Goal: Task Accomplishment & Management: Use online tool/utility

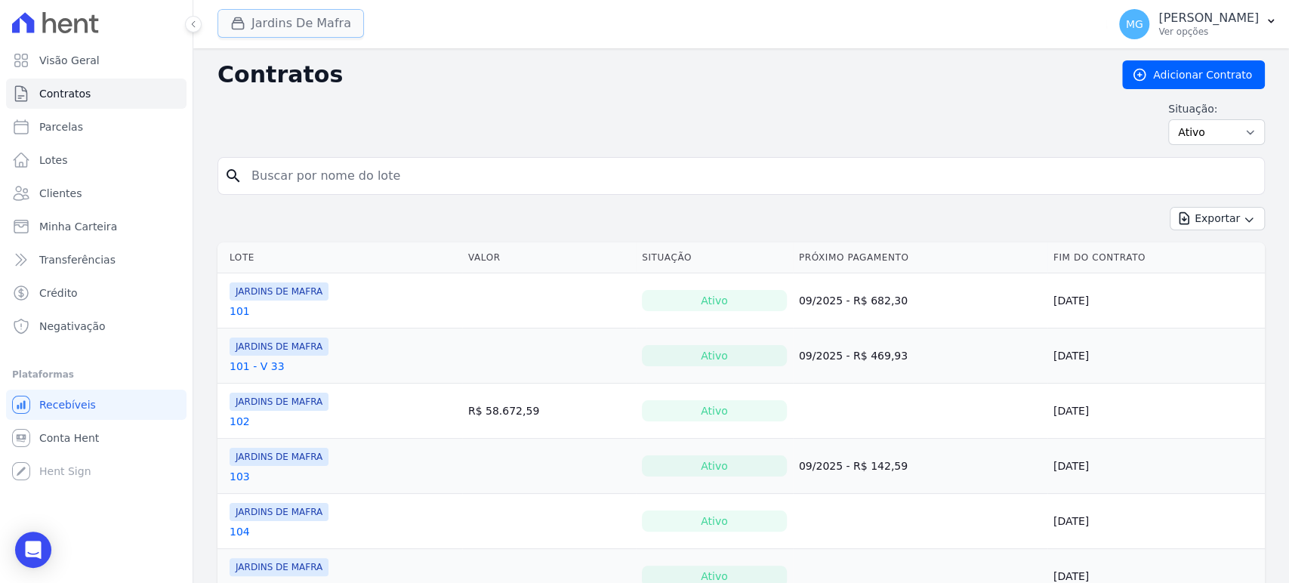
click at [283, 27] on button "Jardins De Mafra" at bounding box center [291, 23] width 147 height 29
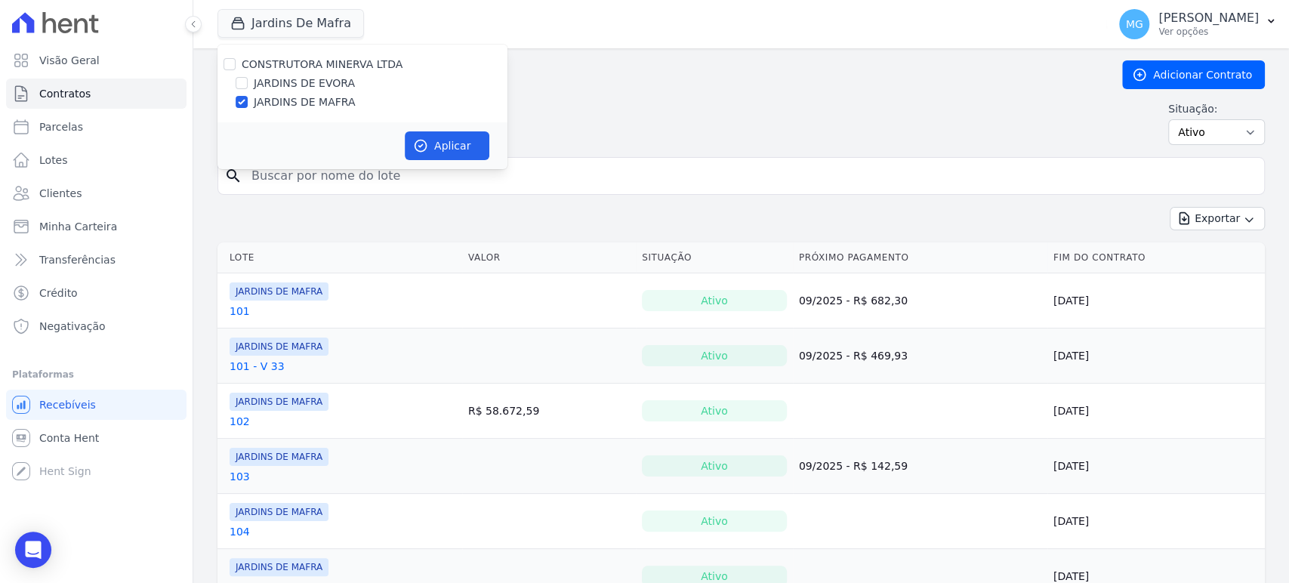
click at [300, 86] on label "JARDINS DE EVORA" at bounding box center [304, 84] width 101 height 16
click at [248, 86] on input "JARDINS DE EVORA" at bounding box center [242, 83] width 12 height 12
checkbox input "true"
click at [283, 109] on label "JARDINS DE MAFRA" at bounding box center [304, 102] width 101 height 16
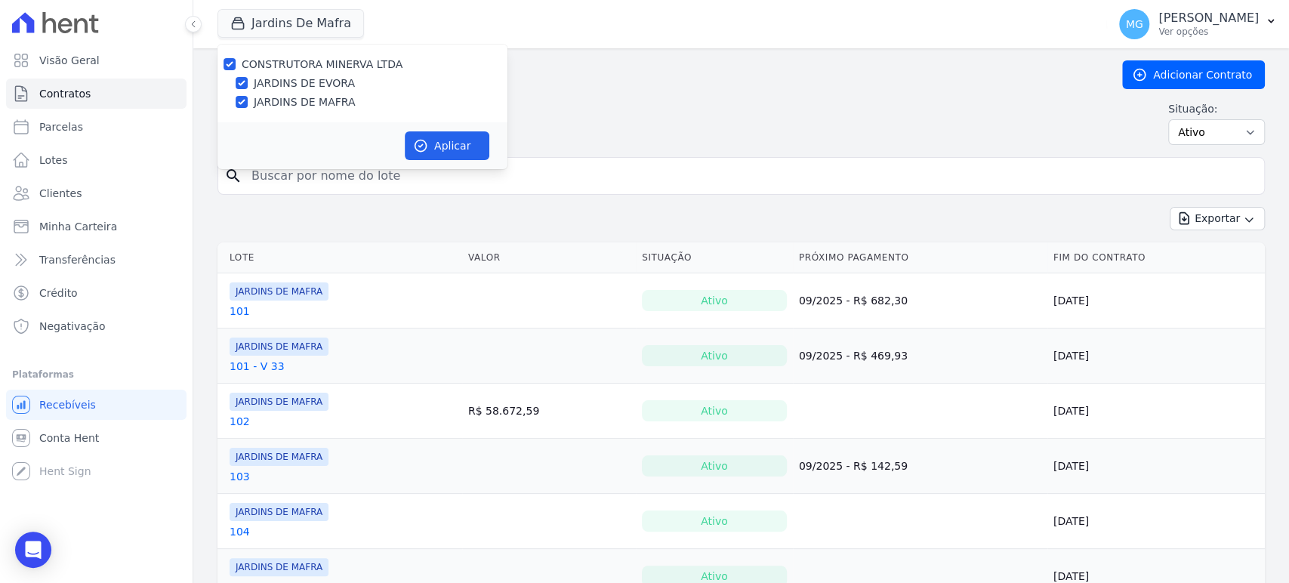
click at [248, 108] on input "JARDINS DE MAFRA" at bounding box center [242, 102] width 12 height 12
checkbox input "false"
click at [452, 140] on button "Aplicar" at bounding box center [447, 145] width 85 height 29
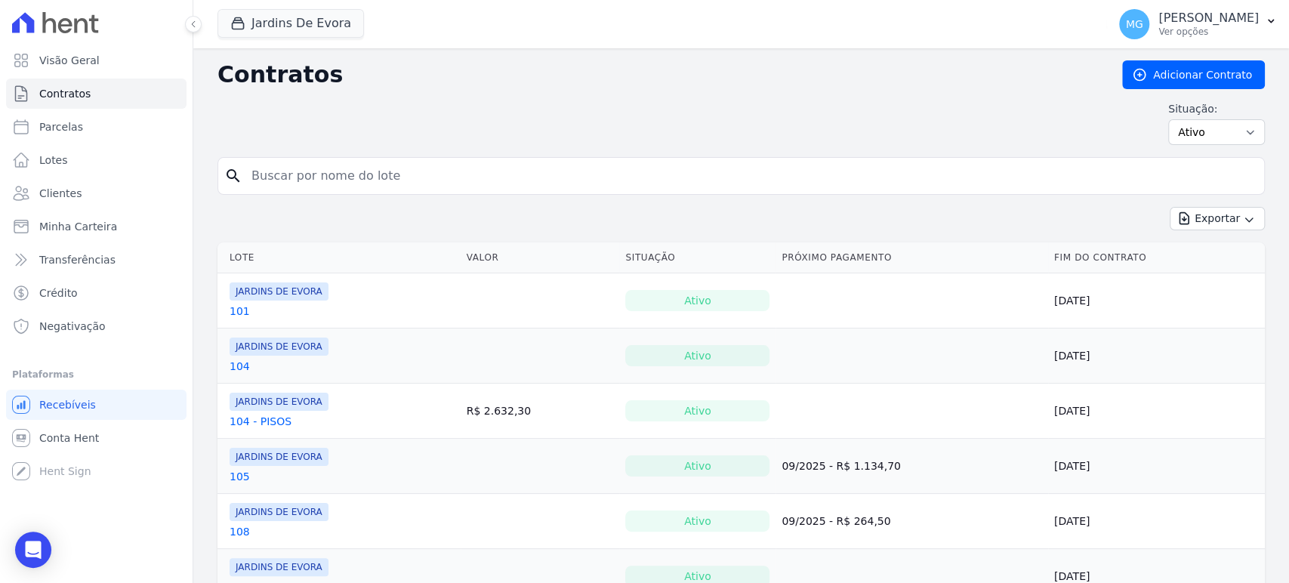
drag, startPoint x: 841, startPoint y: 90, endPoint x: 647, endPoint y: 188, distance: 218.2
click at [841, 89] on div "Contratos Adicionar Contrato Situação: Ativo Todos Pausado Distratado Rascunho …" at bounding box center [742, 108] width 1048 height 97
click at [601, 189] on input "search" at bounding box center [750, 176] width 1016 height 30
type input "26"
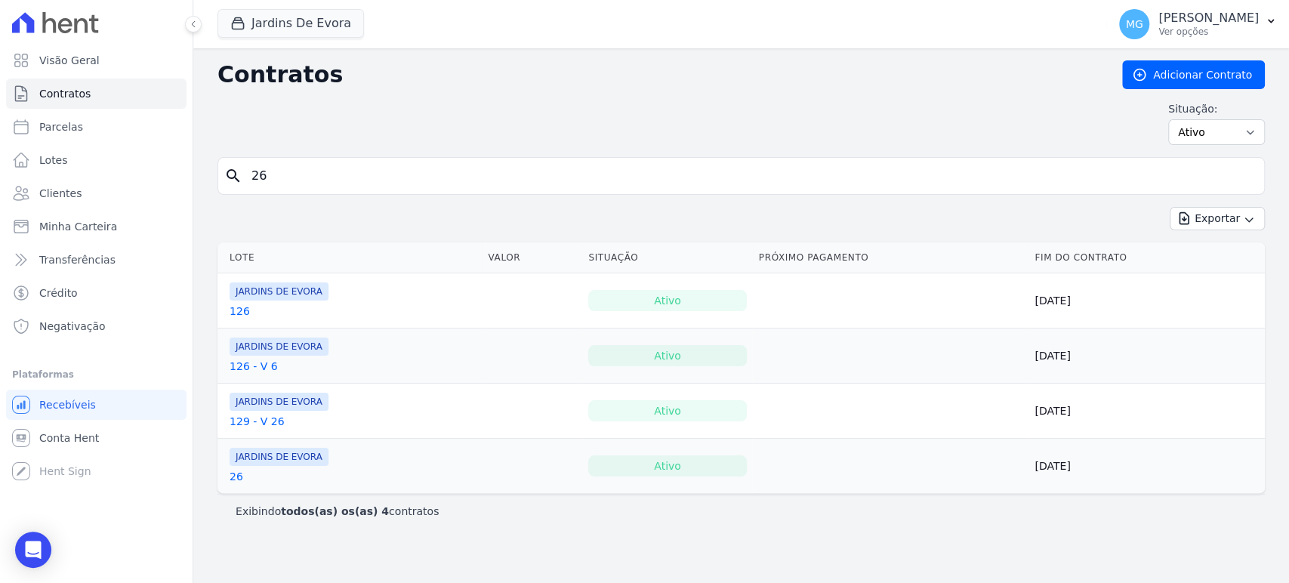
click at [230, 481] on link "26" at bounding box center [237, 476] width 14 height 15
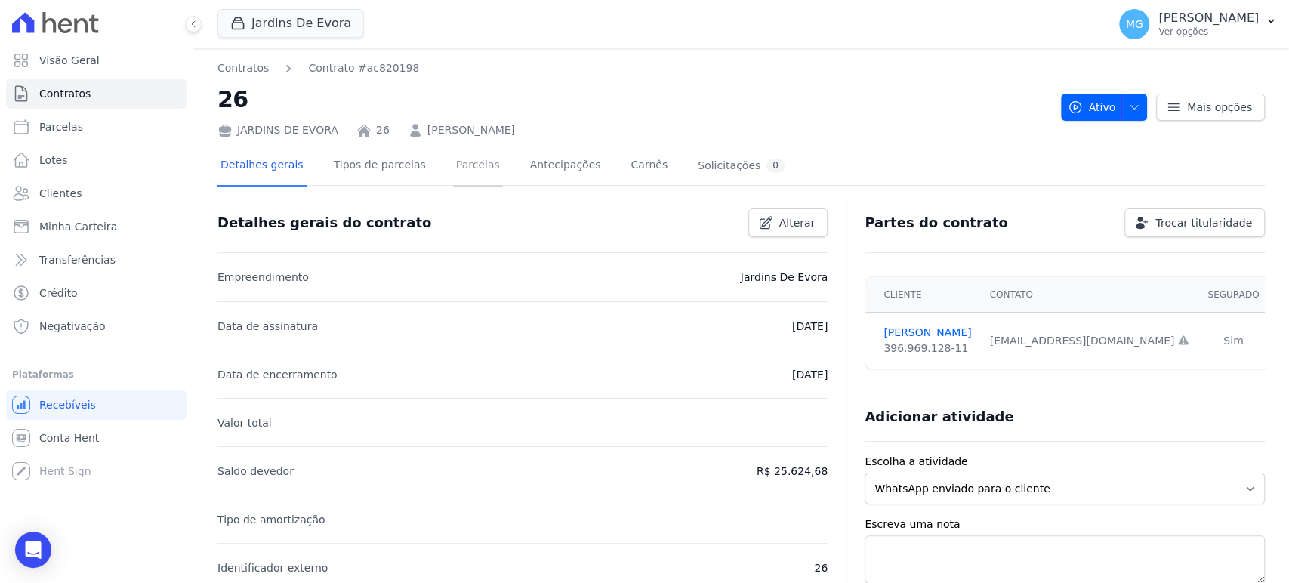
click at [465, 165] on link "Parcelas" at bounding box center [478, 167] width 50 height 40
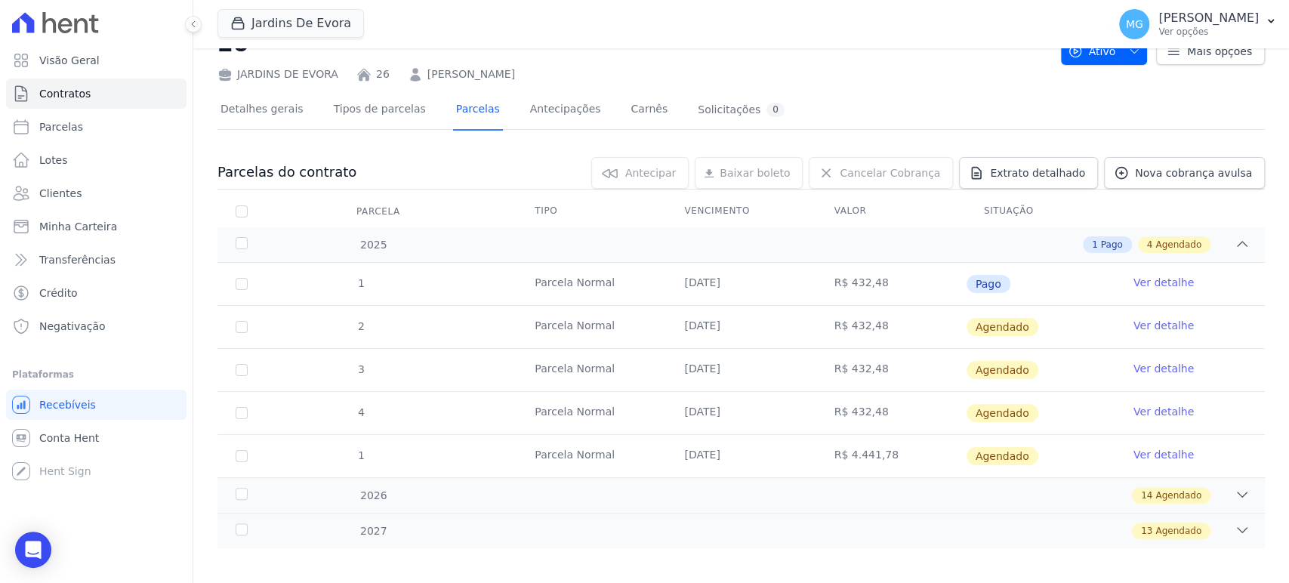
scroll to position [65, 0]
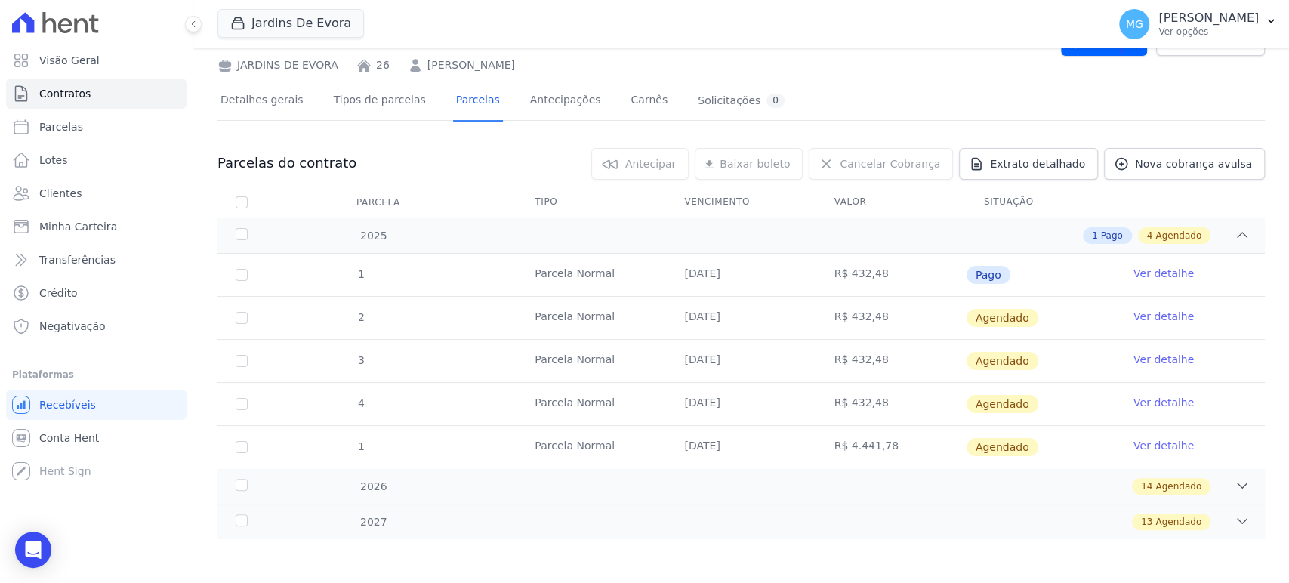
drag, startPoint x: 689, startPoint y: 317, endPoint x: 780, endPoint y: 317, distance: 91.4
click at [780, 317] on td "[DATE]" at bounding box center [741, 318] width 150 height 42
click at [1144, 316] on link "Ver detalhe" at bounding box center [1164, 316] width 60 height 15
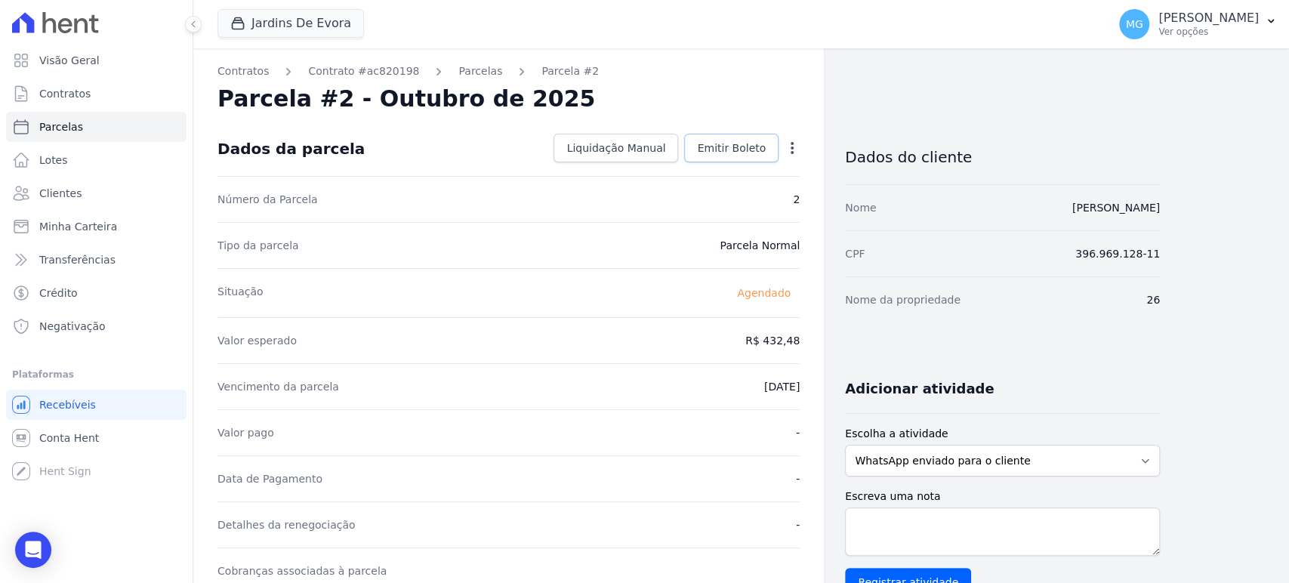
click at [728, 145] on span "Emitir Boleto" at bounding box center [731, 147] width 69 height 15
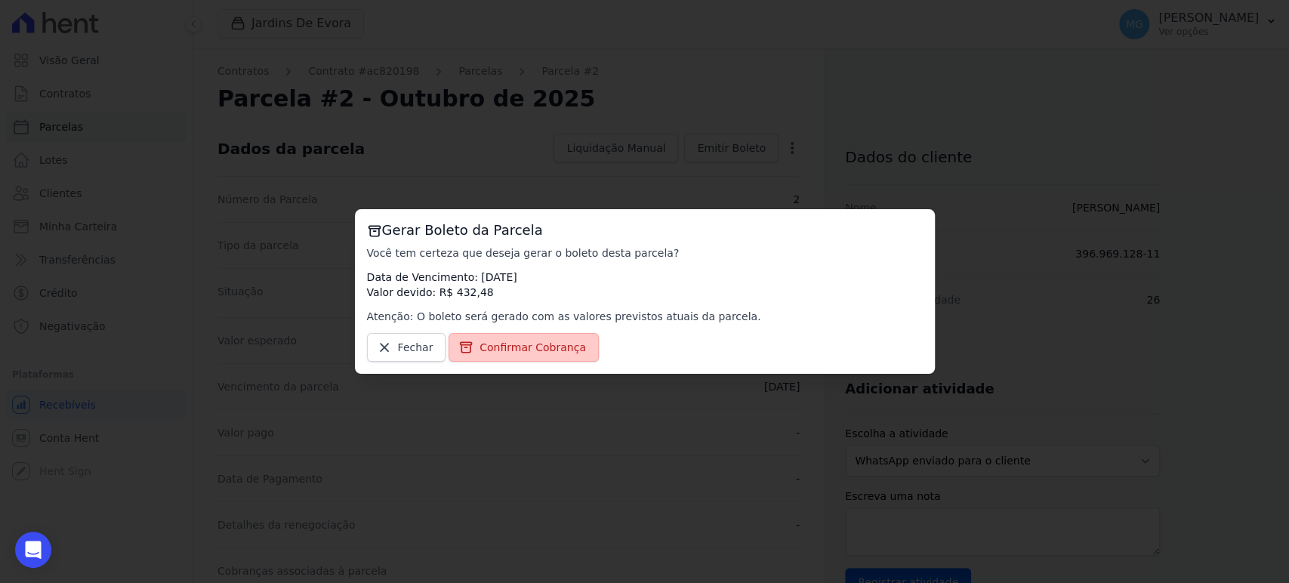
click at [544, 348] on span "Confirmar Cobrança" at bounding box center [533, 347] width 106 height 15
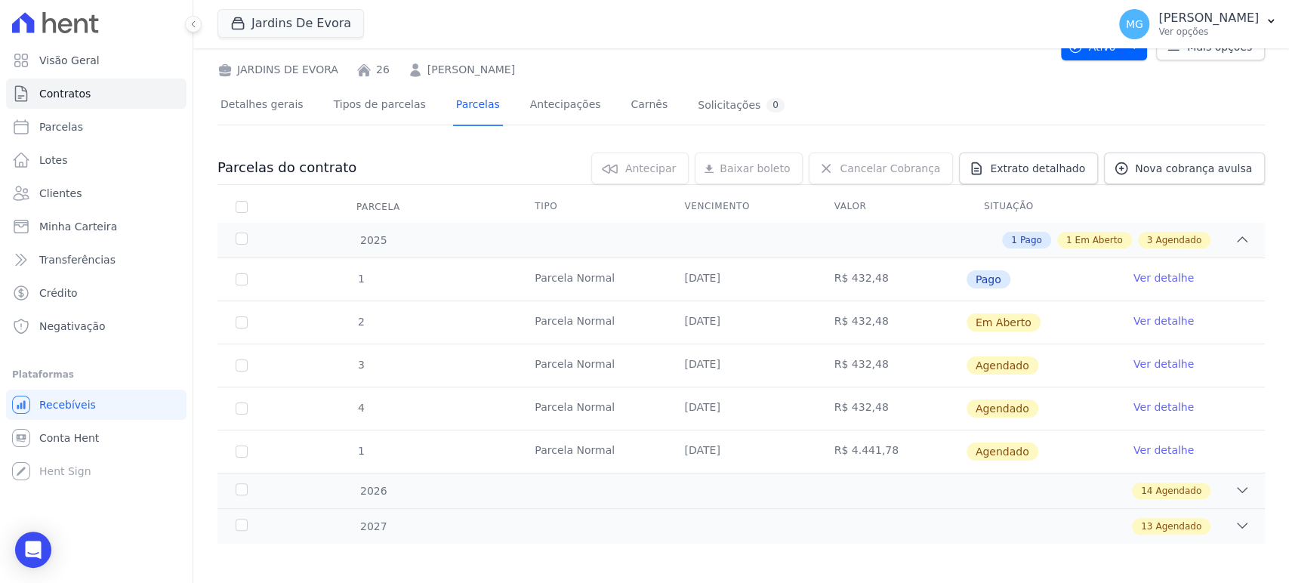
scroll to position [65, 0]
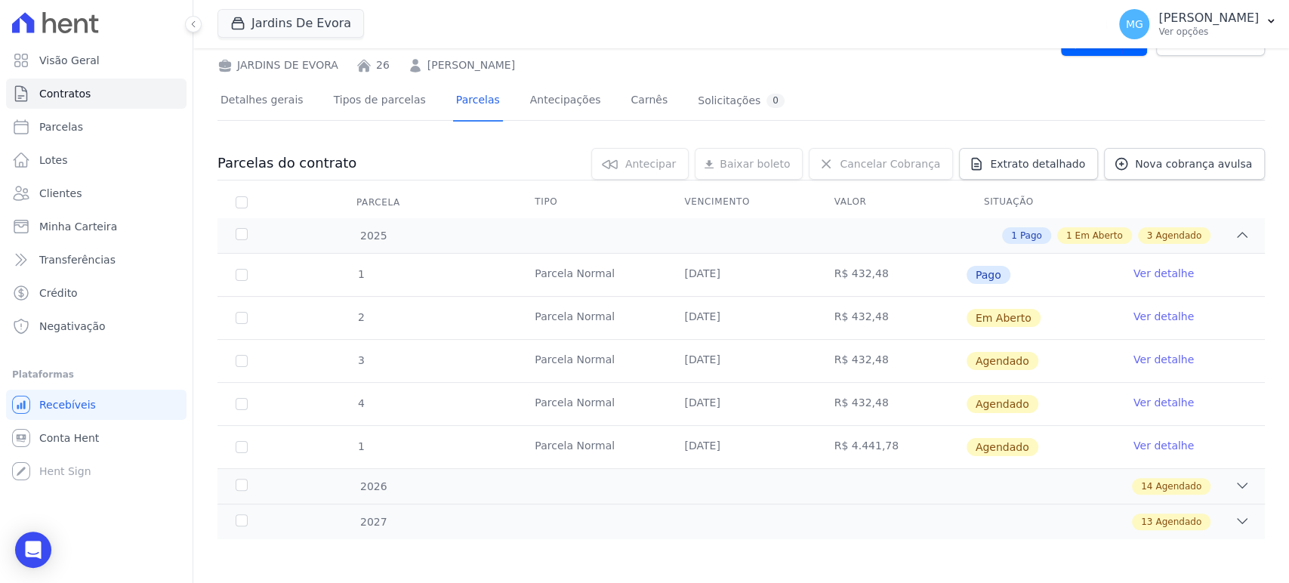
click at [1154, 355] on link "Ver detalhe" at bounding box center [1164, 359] width 60 height 15
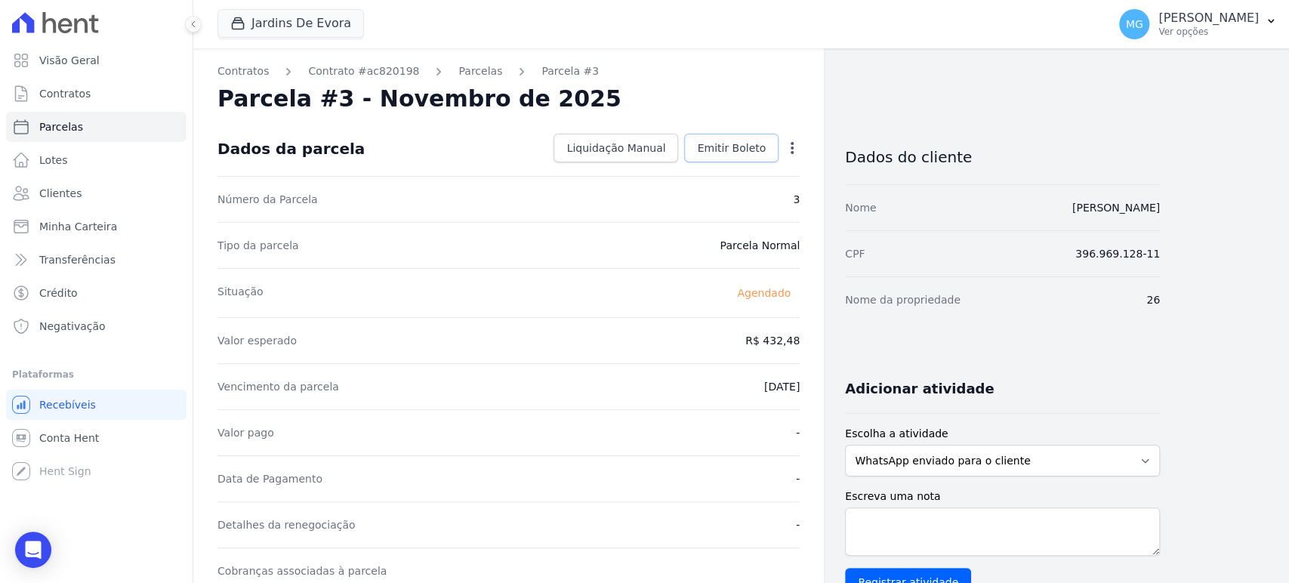
click at [753, 144] on span "Emitir Boleto" at bounding box center [731, 147] width 69 height 15
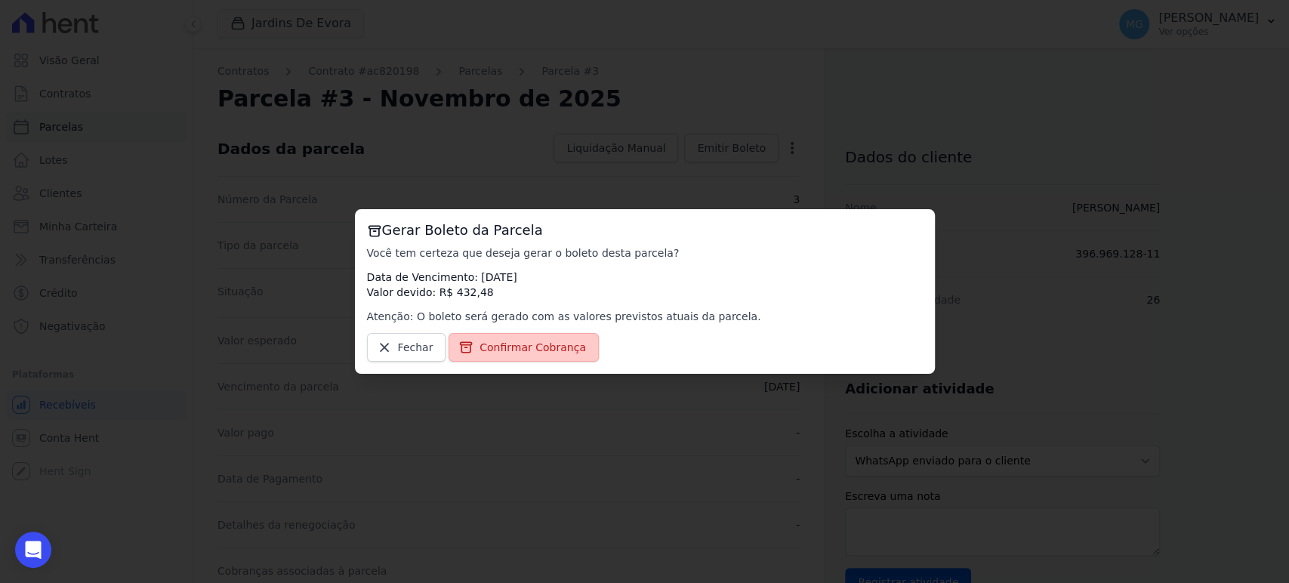
click at [532, 354] on span "Confirmar Cobrança" at bounding box center [533, 347] width 106 height 15
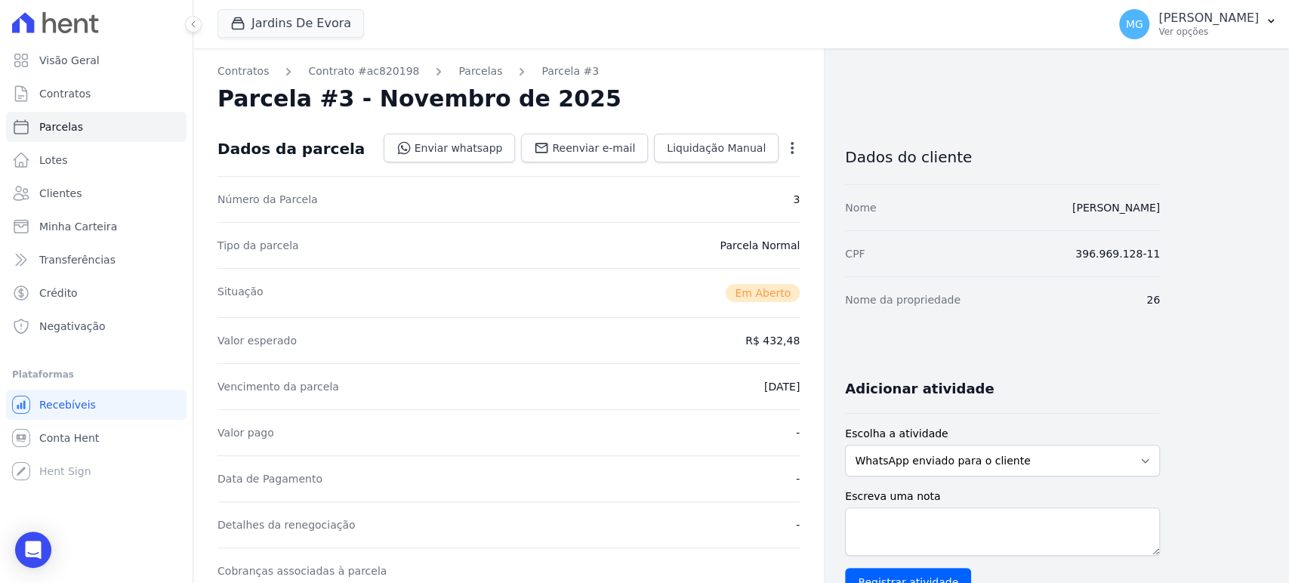
drag, startPoint x: 702, startPoint y: 311, endPoint x: 694, endPoint y: 292, distance: 20.3
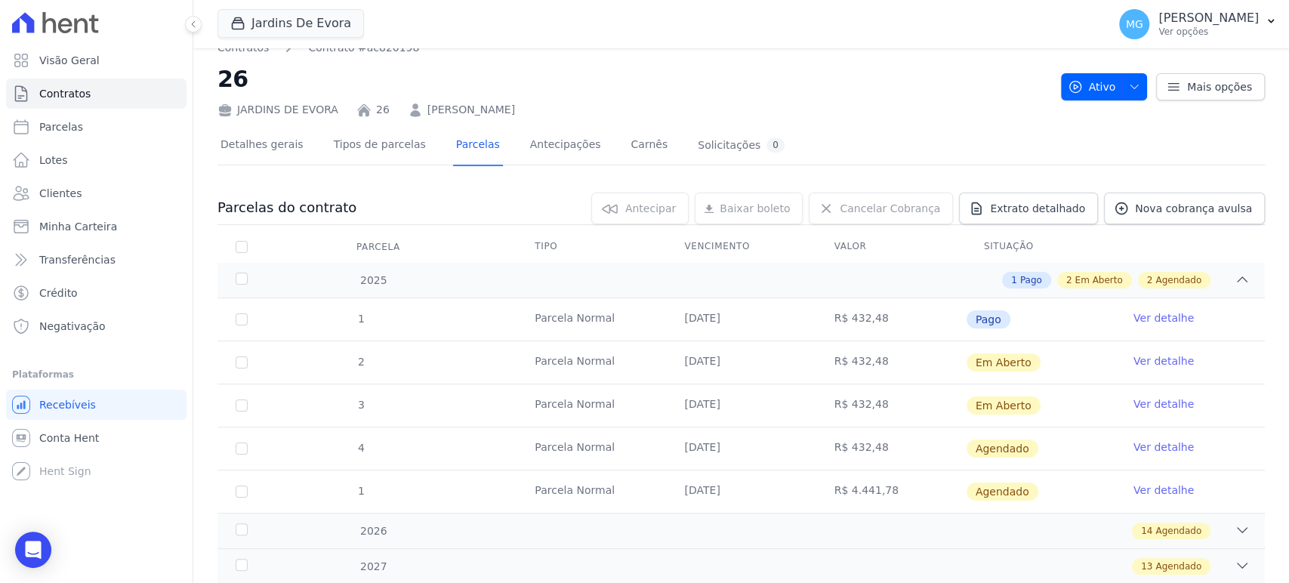
scroll to position [55, 0]
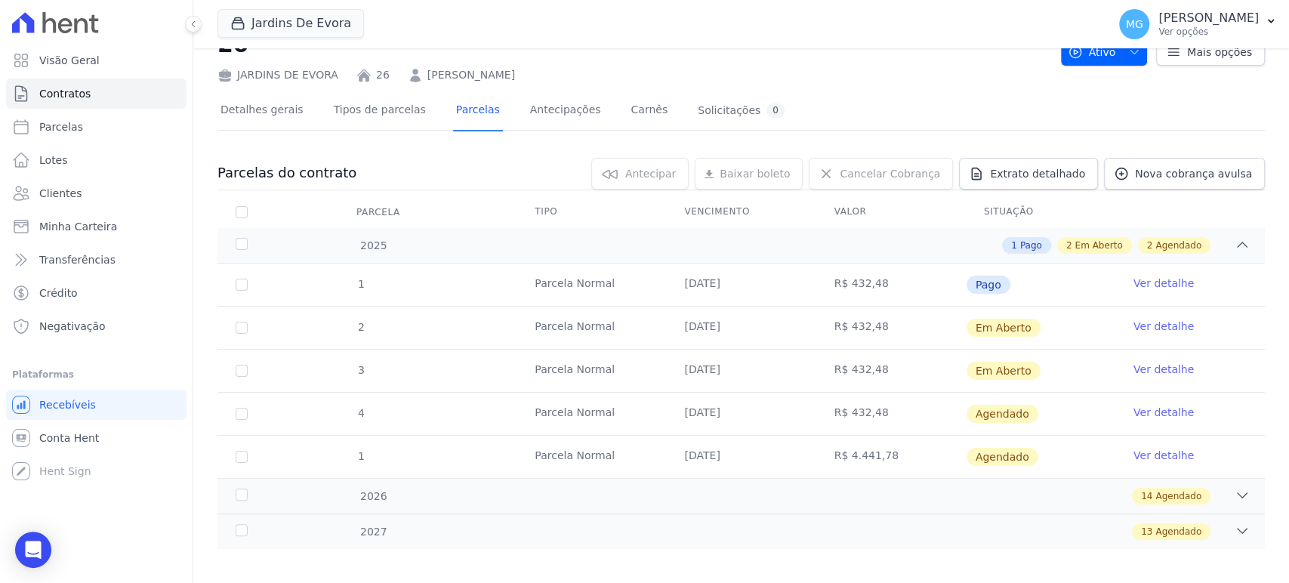
click at [1139, 415] on link "Ver detalhe" at bounding box center [1164, 412] width 60 height 15
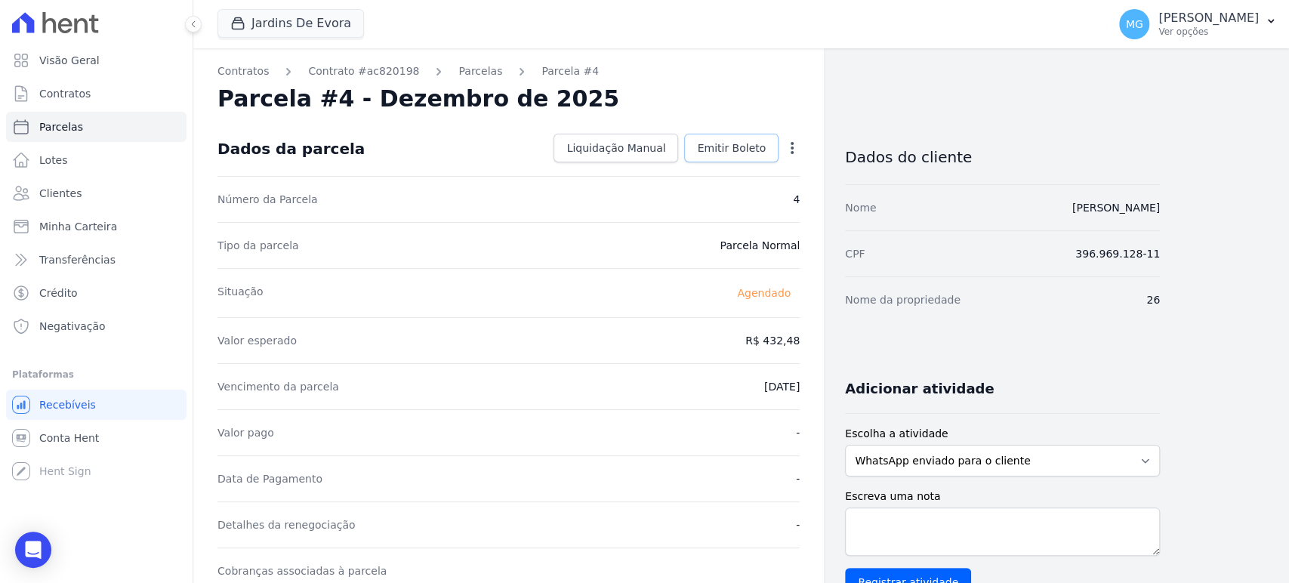
click at [759, 150] on span "Emitir Boleto" at bounding box center [731, 147] width 69 height 15
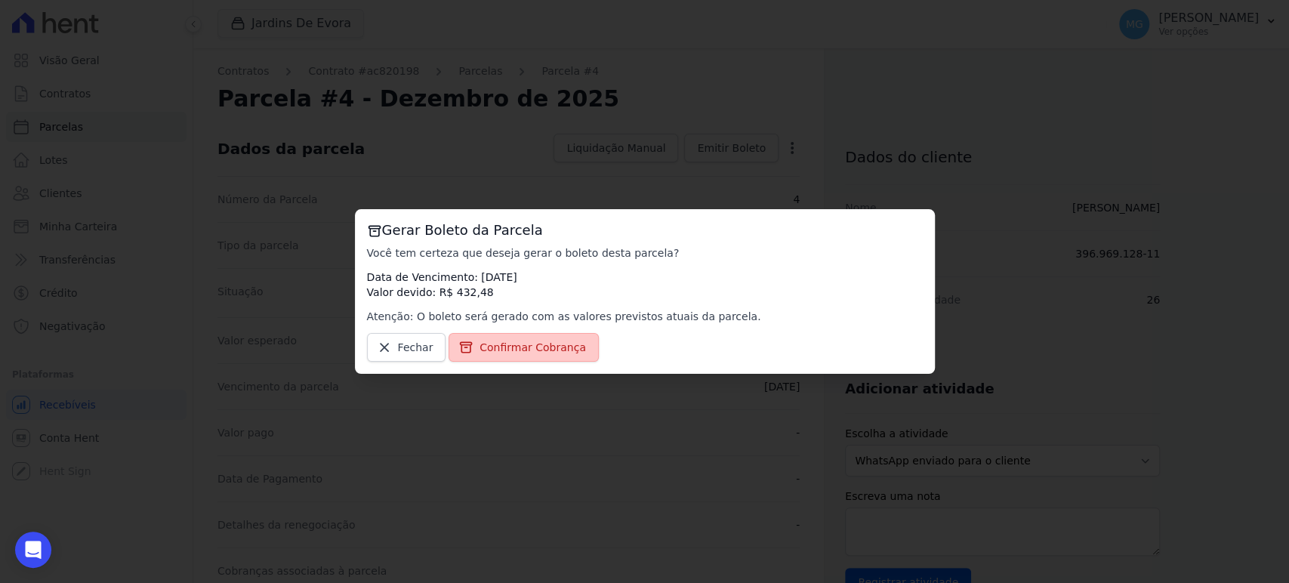
click at [541, 353] on span "Confirmar Cobrança" at bounding box center [533, 347] width 106 height 15
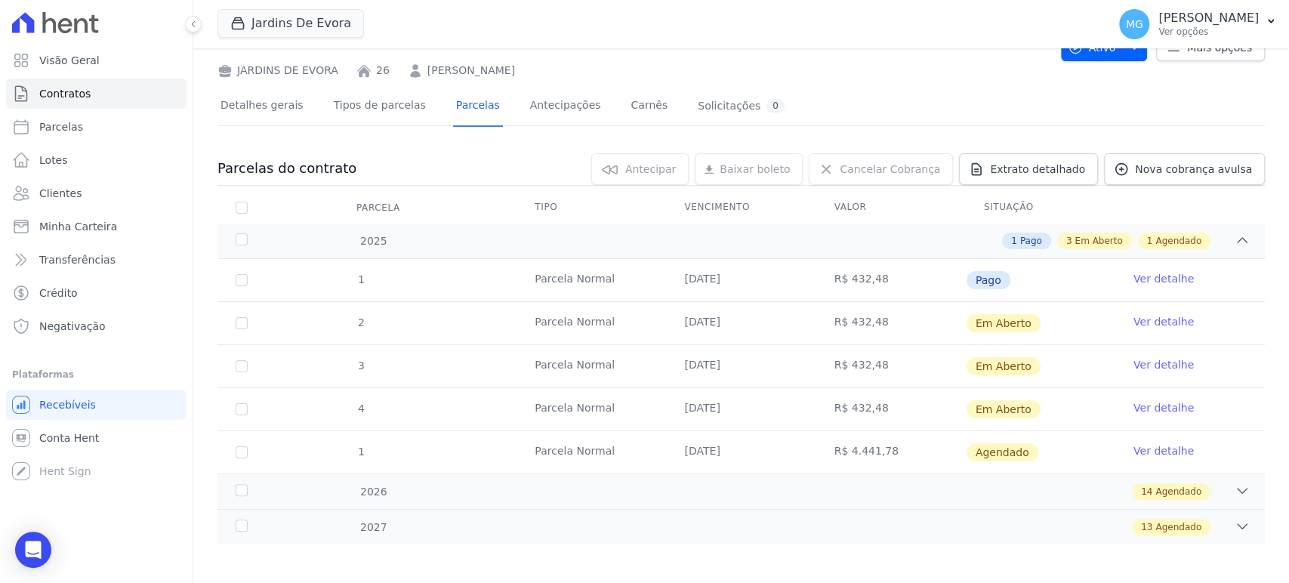
scroll to position [65, 0]
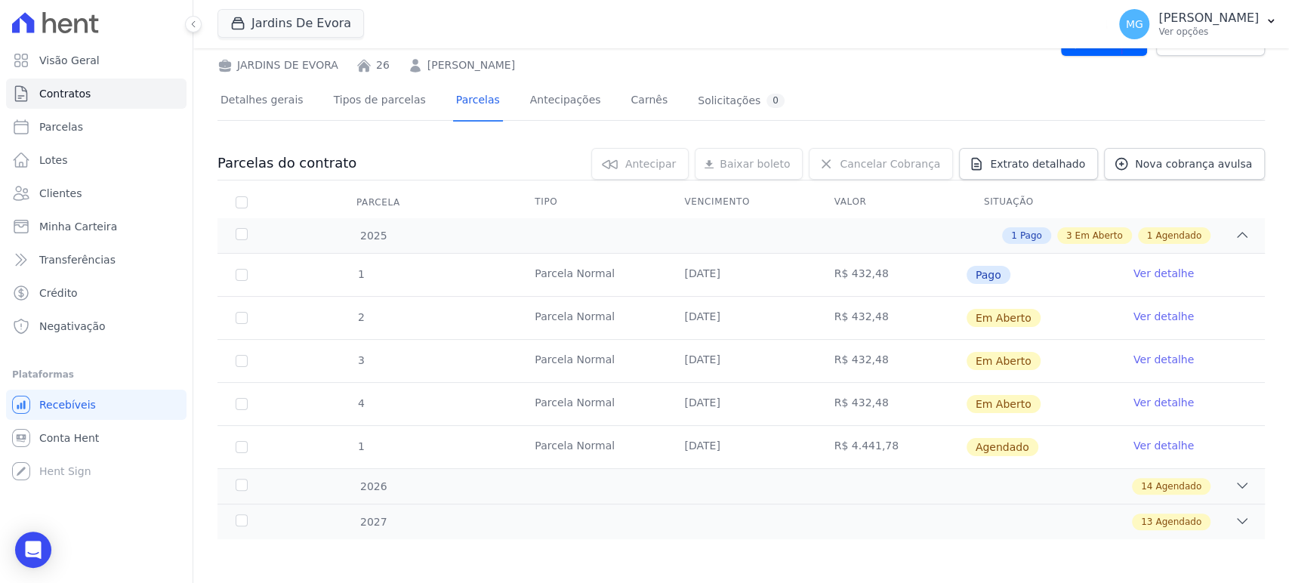
click at [1156, 449] on link "Ver detalhe" at bounding box center [1164, 445] width 60 height 15
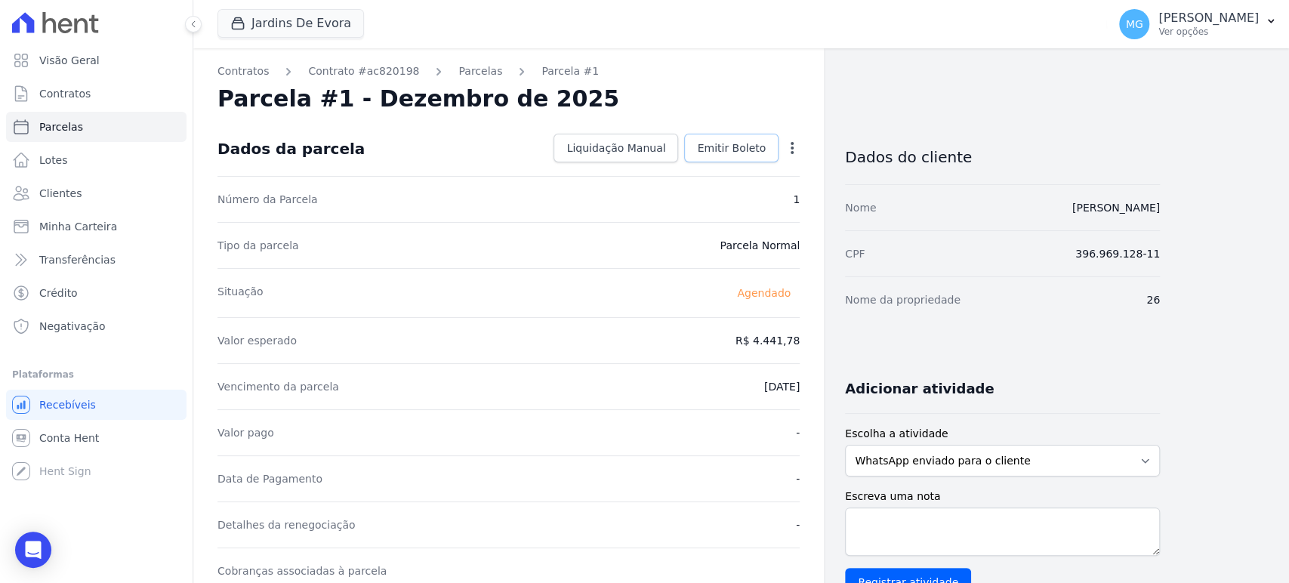
click at [749, 144] on span "Emitir Boleto" at bounding box center [731, 147] width 69 height 15
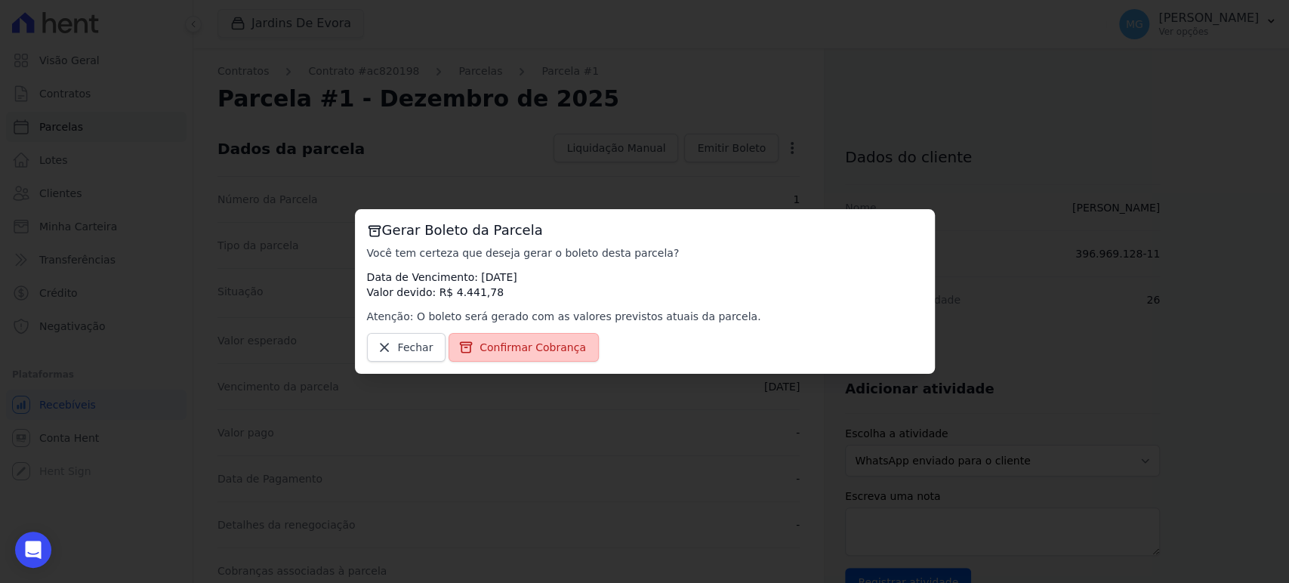
click at [513, 349] on span "Confirmar Cobrança" at bounding box center [533, 347] width 106 height 15
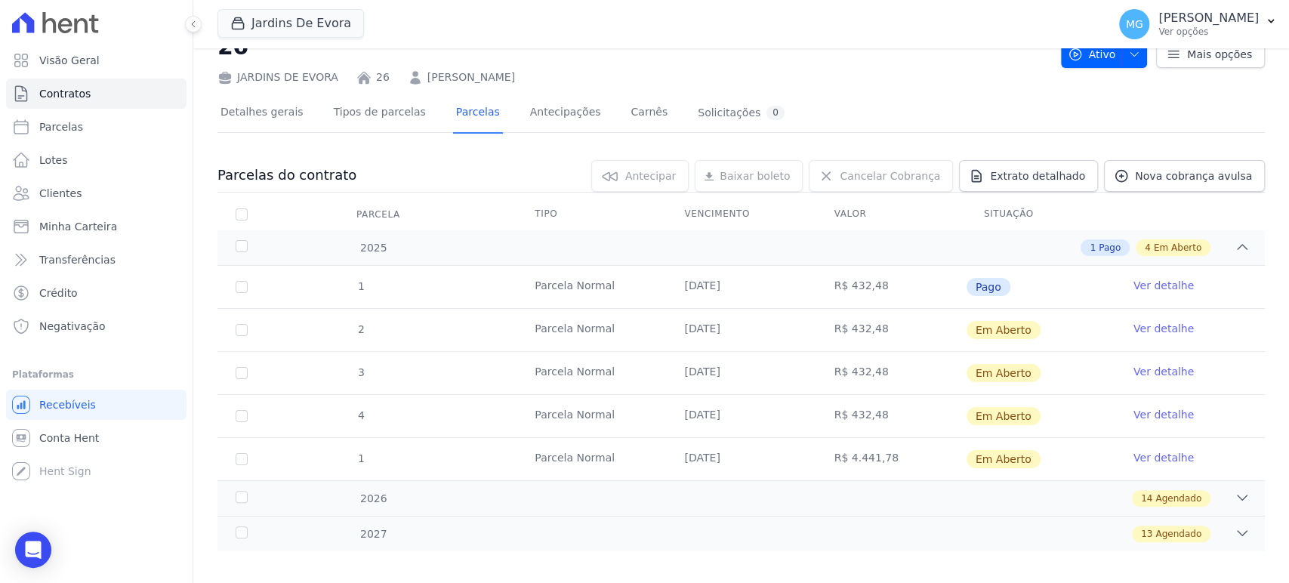
scroll to position [65, 0]
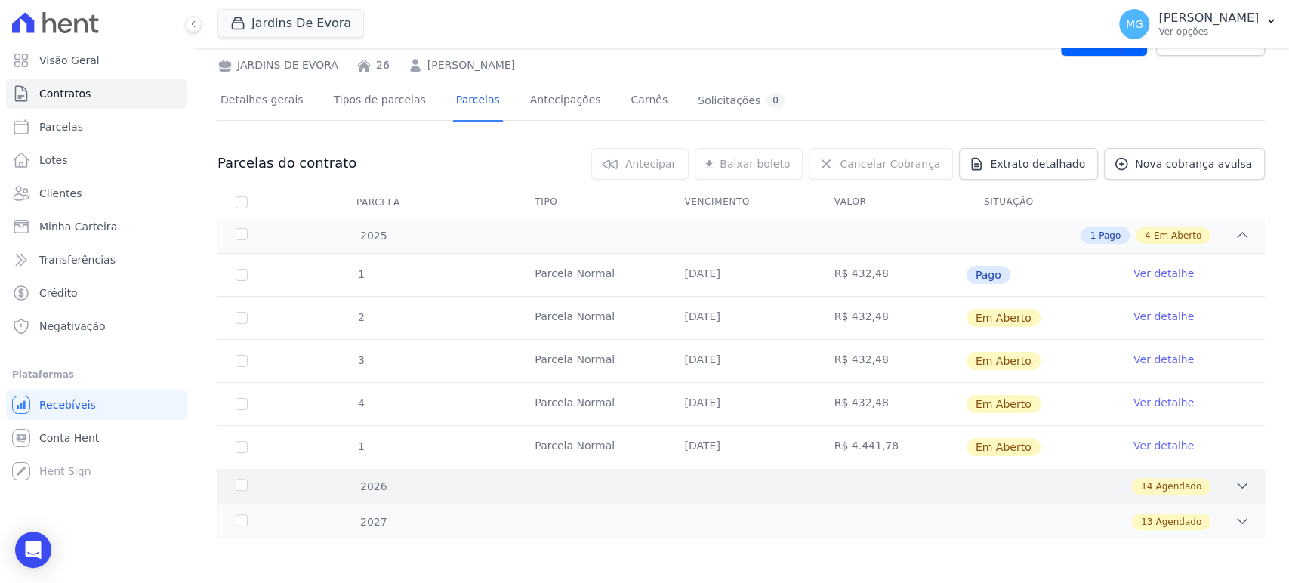
click at [373, 486] on div "14 Agendado" at bounding box center [792, 486] width 915 height 17
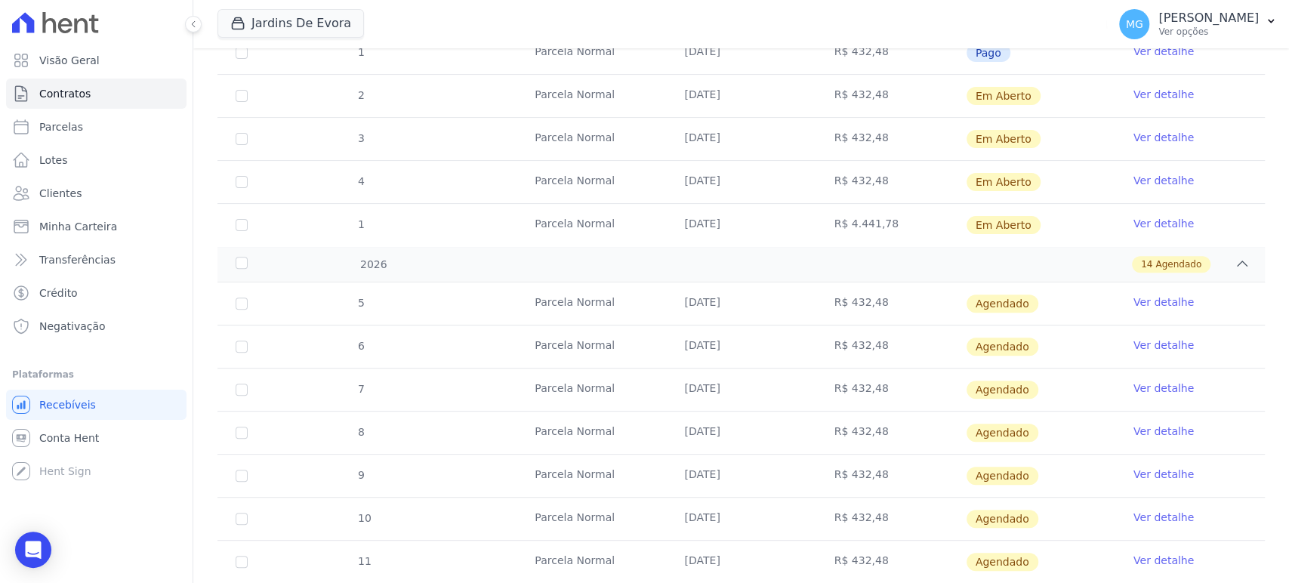
scroll to position [289, 0]
click at [239, 301] on input "checkbox" at bounding box center [242, 302] width 12 height 12
checkbox input "true"
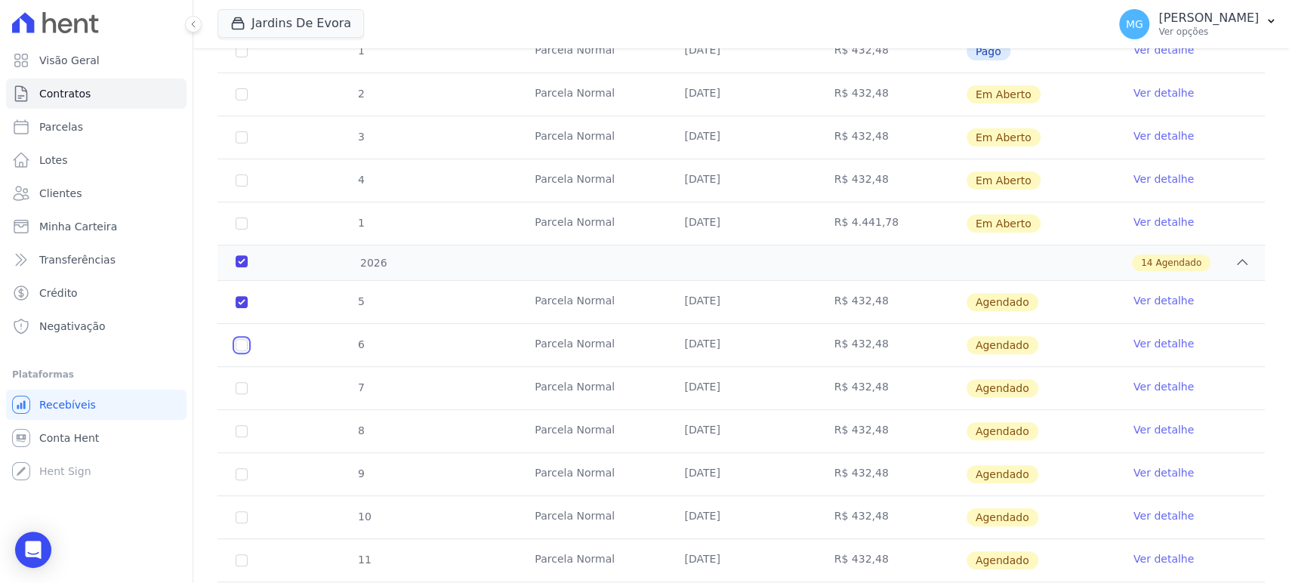
click at [241, 341] on input "checkbox" at bounding box center [242, 345] width 12 height 12
checkbox input "true"
click at [242, 385] on input "checkbox" at bounding box center [242, 388] width 12 height 12
checkbox input "true"
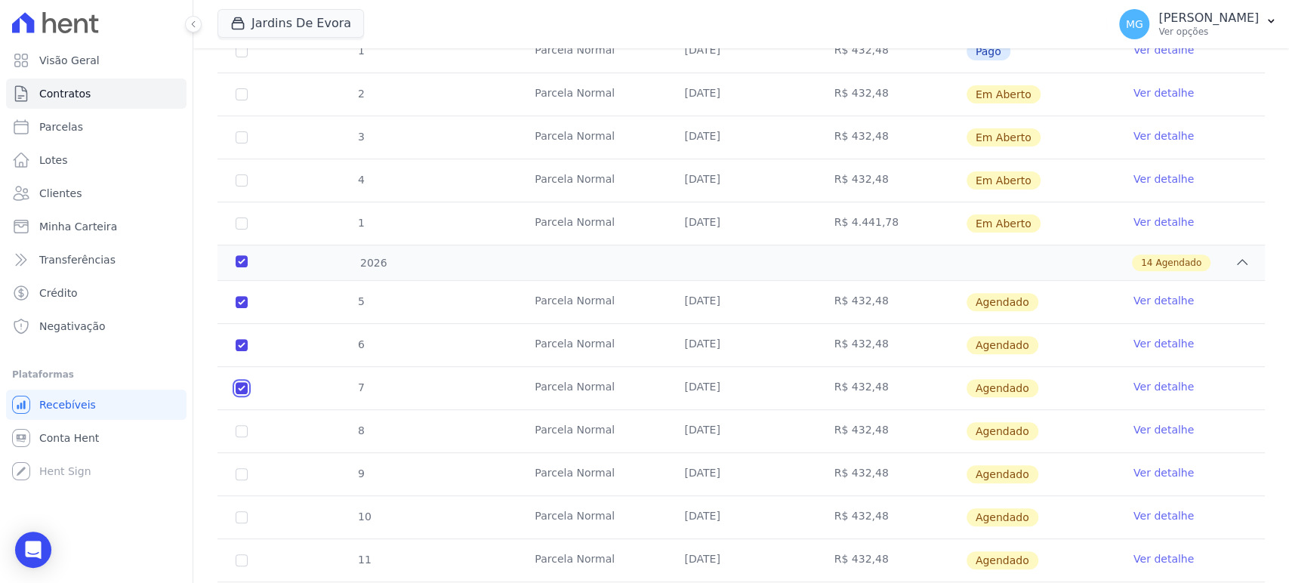
checkbox input "true"
click at [239, 428] on input "checkbox" at bounding box center [242, 431] width 12 height 12
checkbox input "true"
click at [242, 471] on input "checkbox" at bounding box center [242, 474] width 12 height 12
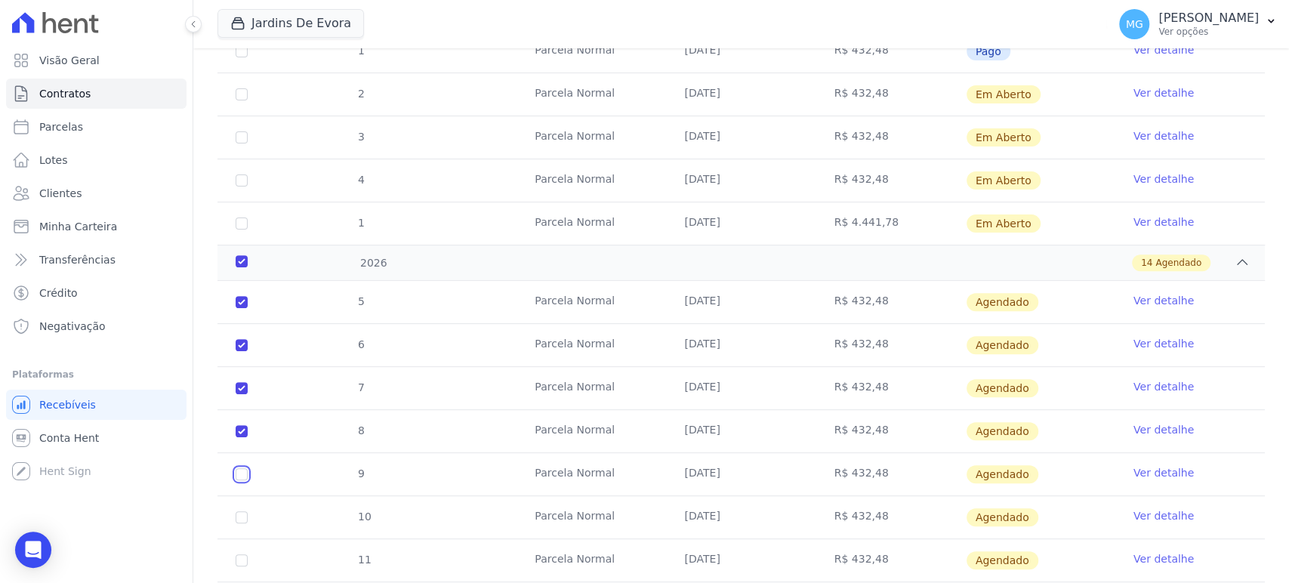
checkbox input "true"
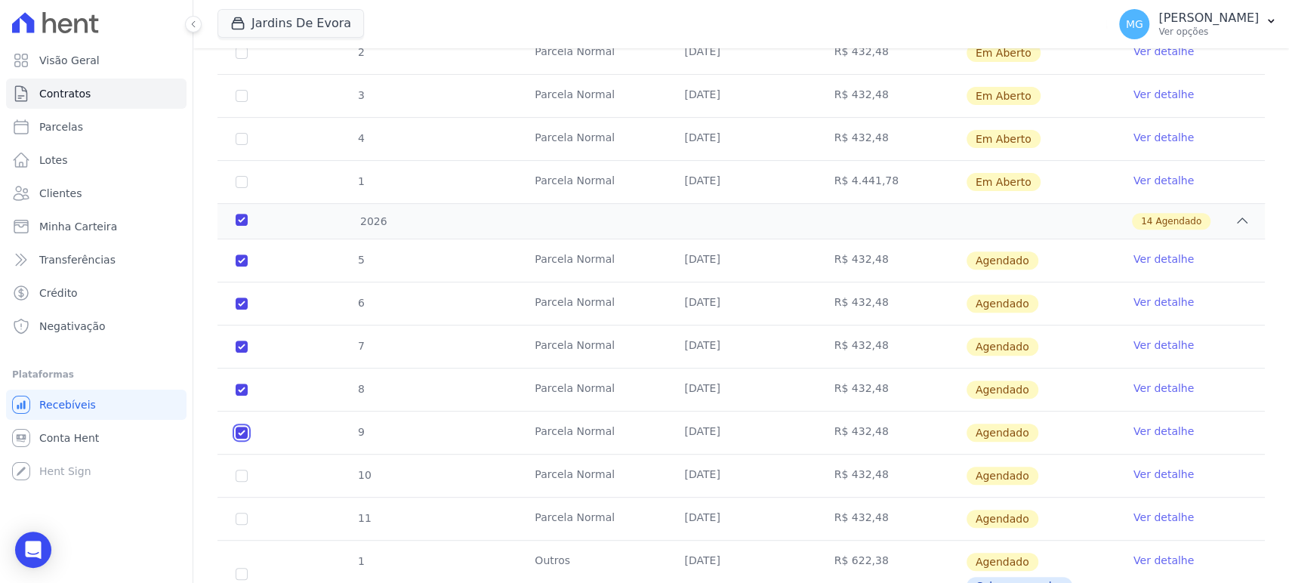
scroll to position [335, 0]
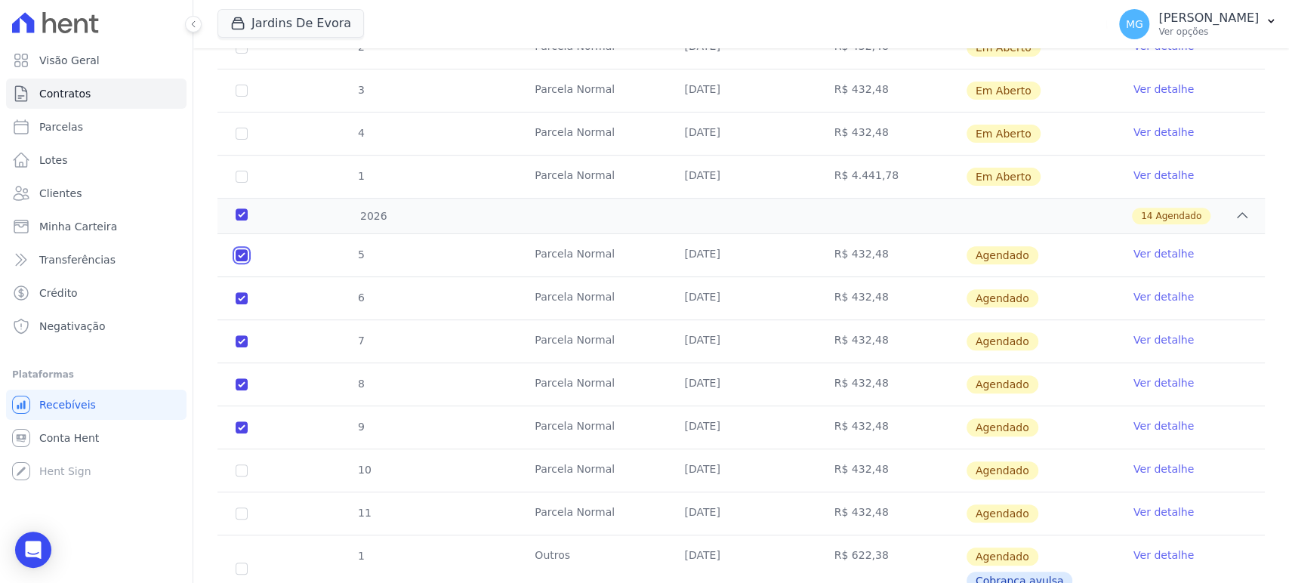
click at [244, 253] on input "checkbox" at bounding box center [242, 255] width 12 height 12
checkbox input "false"
checkbox input "true"
click at [240, 297] on input "checkbox" at bounding box center [242, 298] width 12 height 12
checkbox input "false"
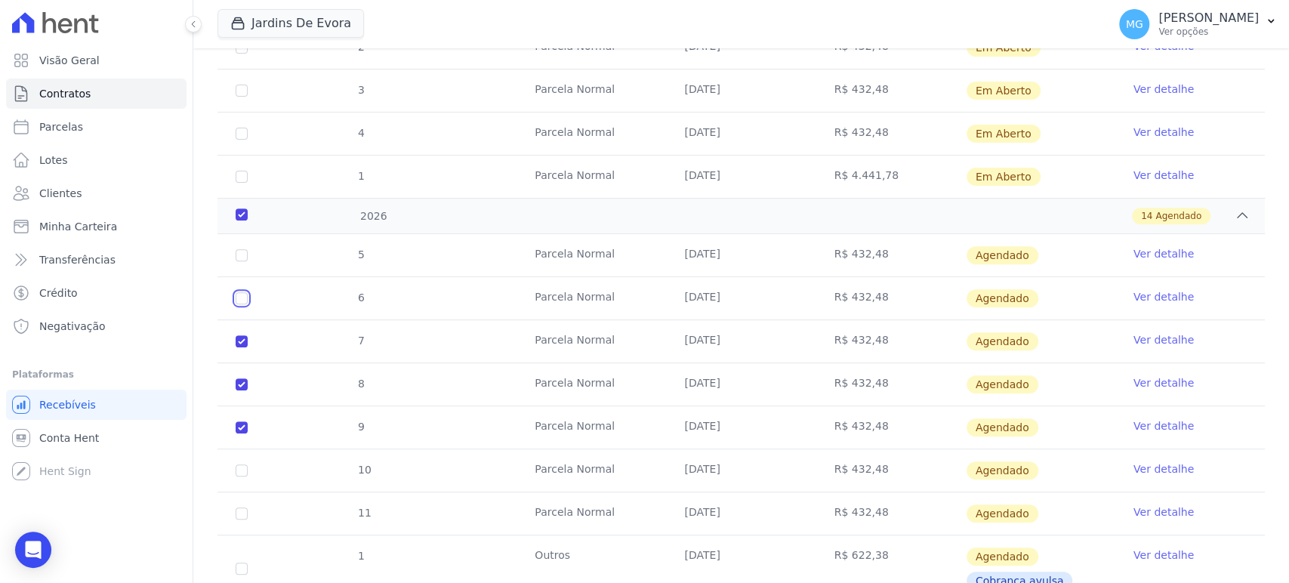
checkbox input "true"
click at [242, 343] on input "checkbox" at bounding box center [242, 341] width 12 height 12
checkbox input "false"
checkbox input "true"
click at [244, 386] on input "checkbox" at bounding box center [242, 384] width 12 height 12
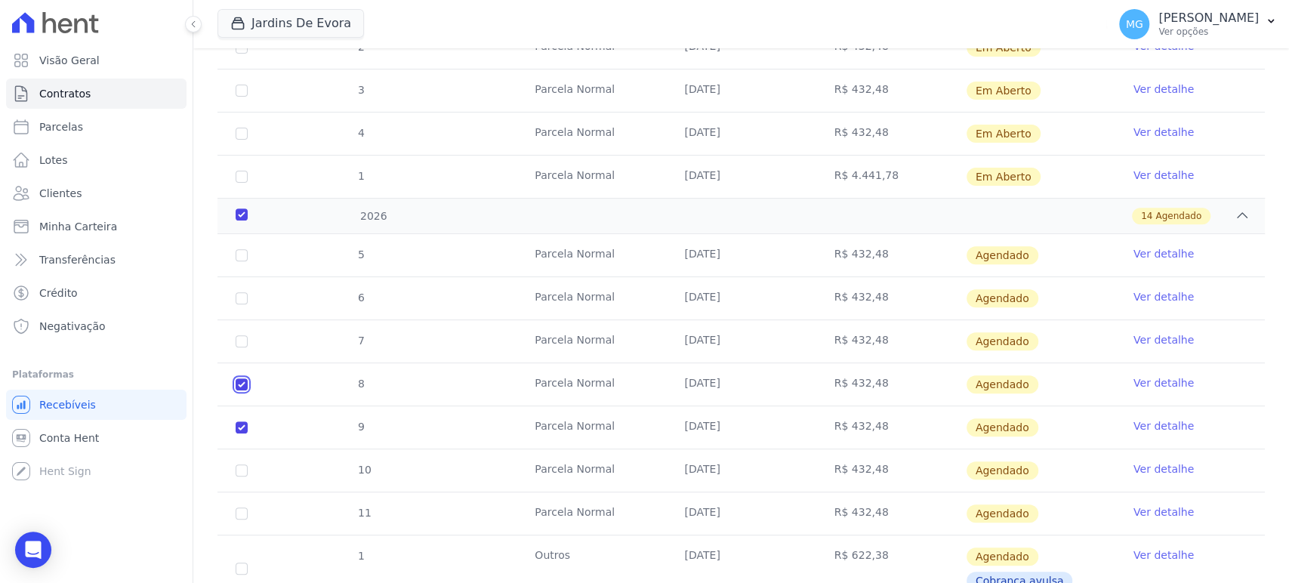
checkbox input "false"
checkbox input "true"
click at [243, 425] on input "checkbox" at bounding box center [242, 427] width 12 height 12
checkbox input "false"
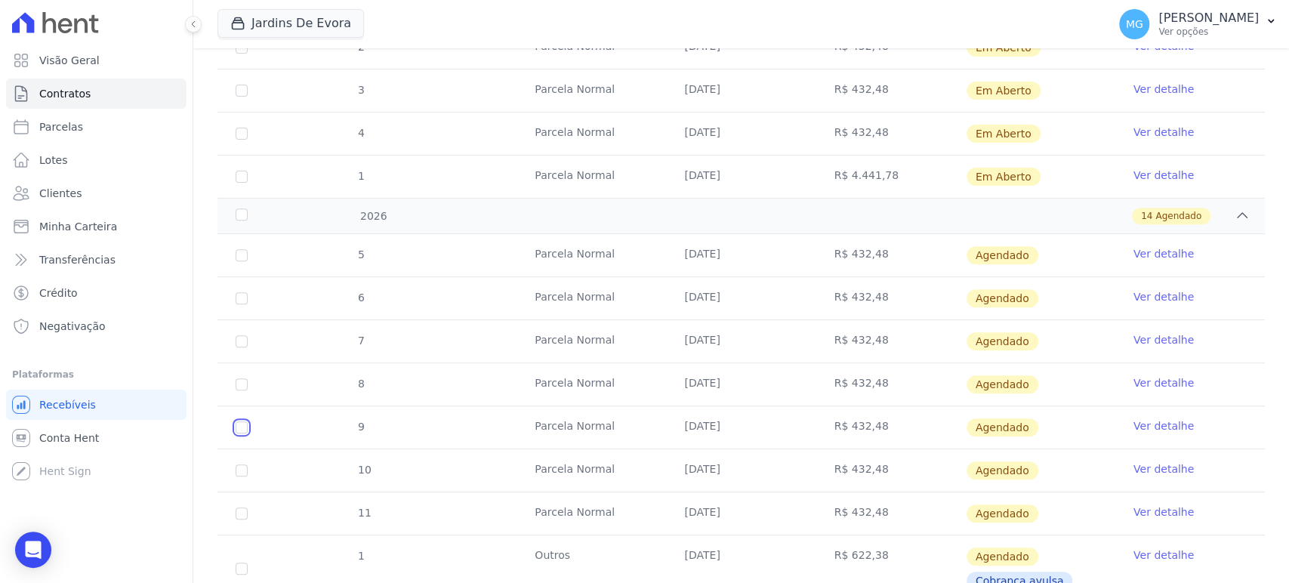
checkbox input "false"
click at [242, 246] on td "5" at bounding box center [242, 255] width 48 height 42
click at [240, 259] on input "checkbox" at bounding box center [242, 255] width 12 height 12
checkbox input "true"
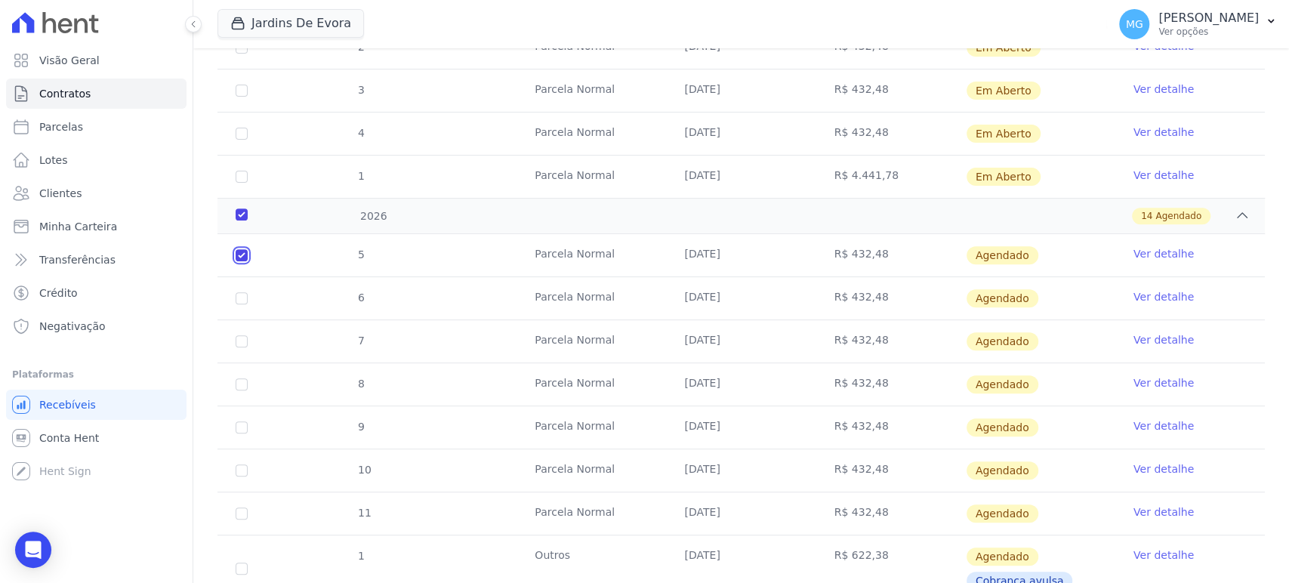
checkbox input "true"
click at [1150, 248] on link "Ver detalhe" at bounding box center [1164, 253] width 60 height 15
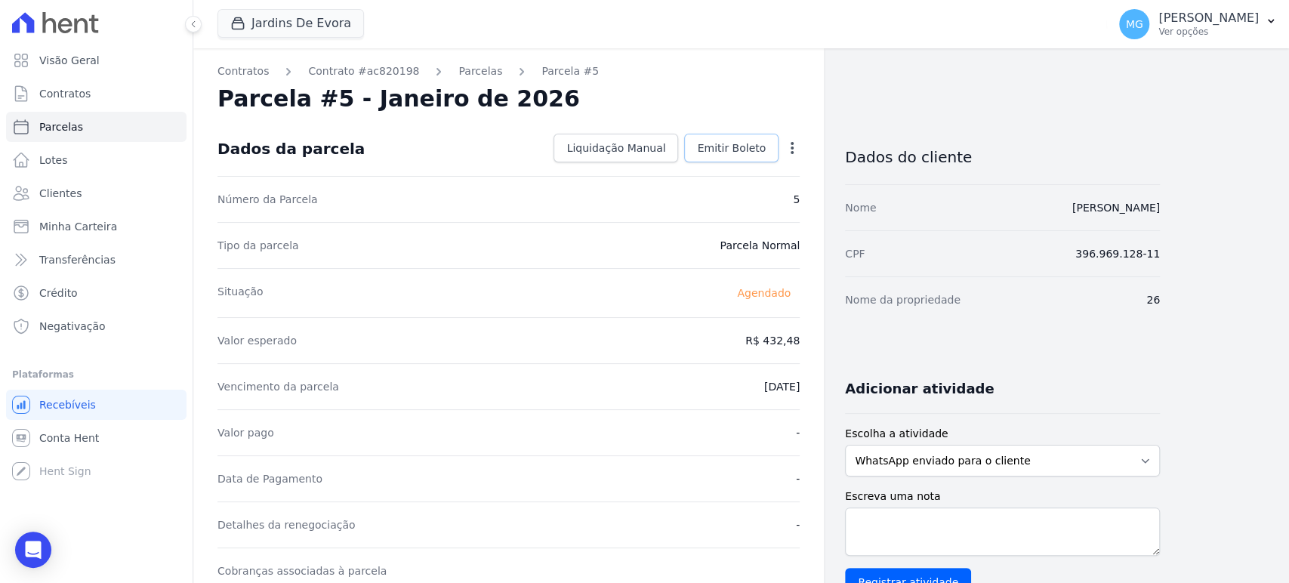
click at [755, 149] on span "Emitir Boleto" at bounding box center [731, 147] width 69 height 15
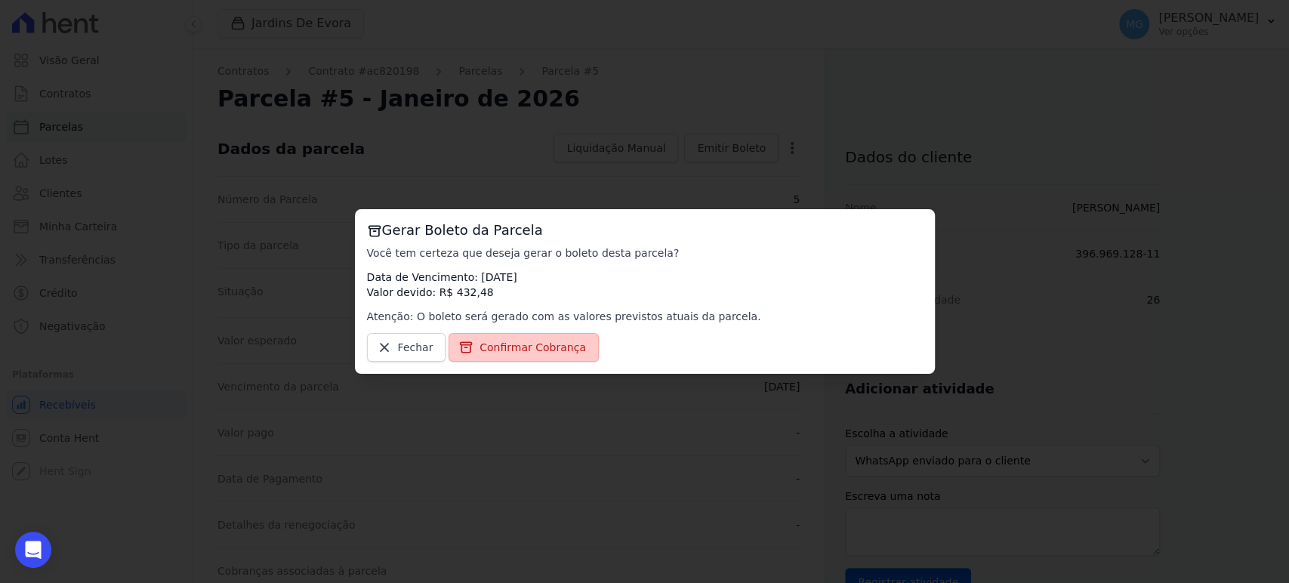
click at [539, 352] on span "Confirmar Cobrança" at bounding box center [533, 347] width 106 height 15
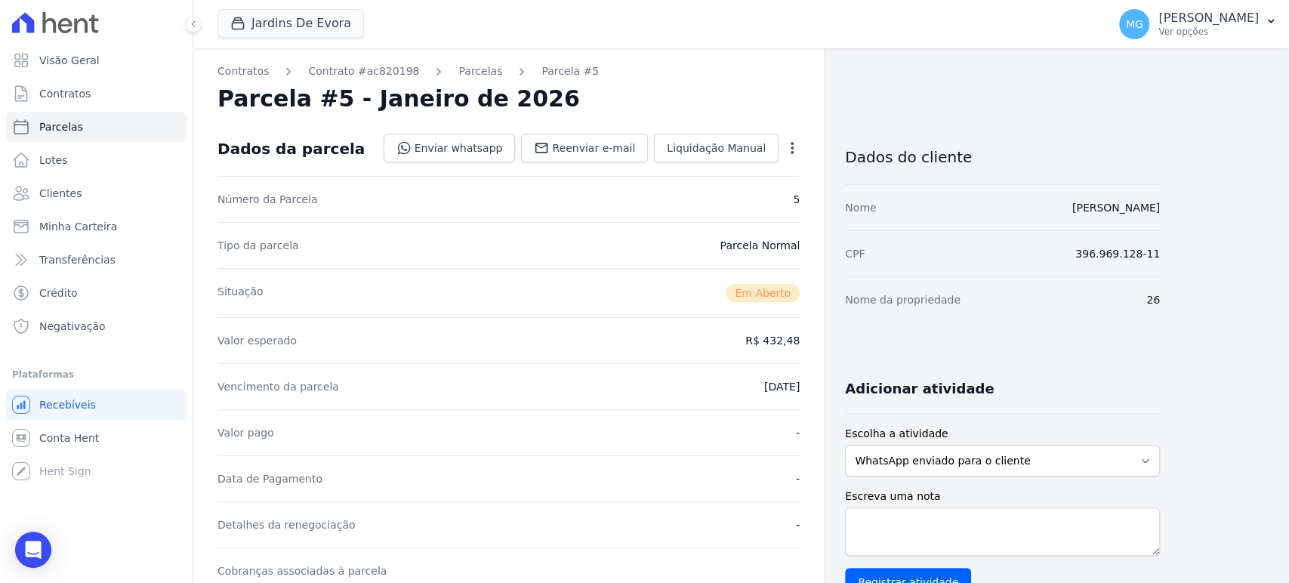
drag, startPoint x: 979, startPoint y: 209, endPoint x: 953, endPoint y: 209, distance: 25.7
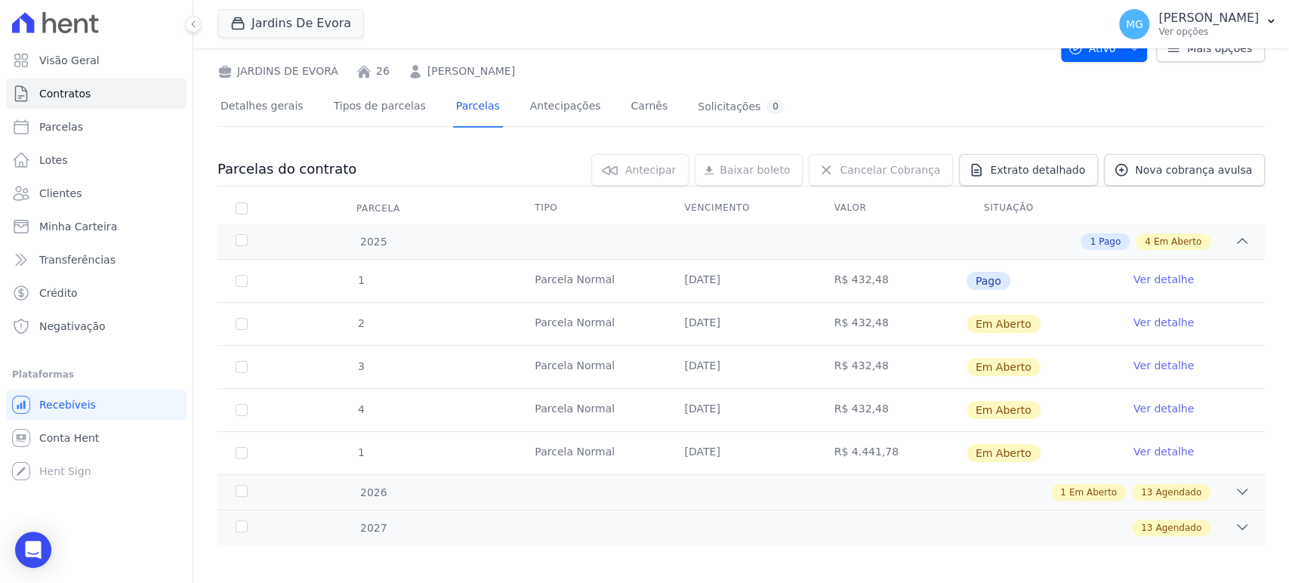
scroll to position [65, 0]
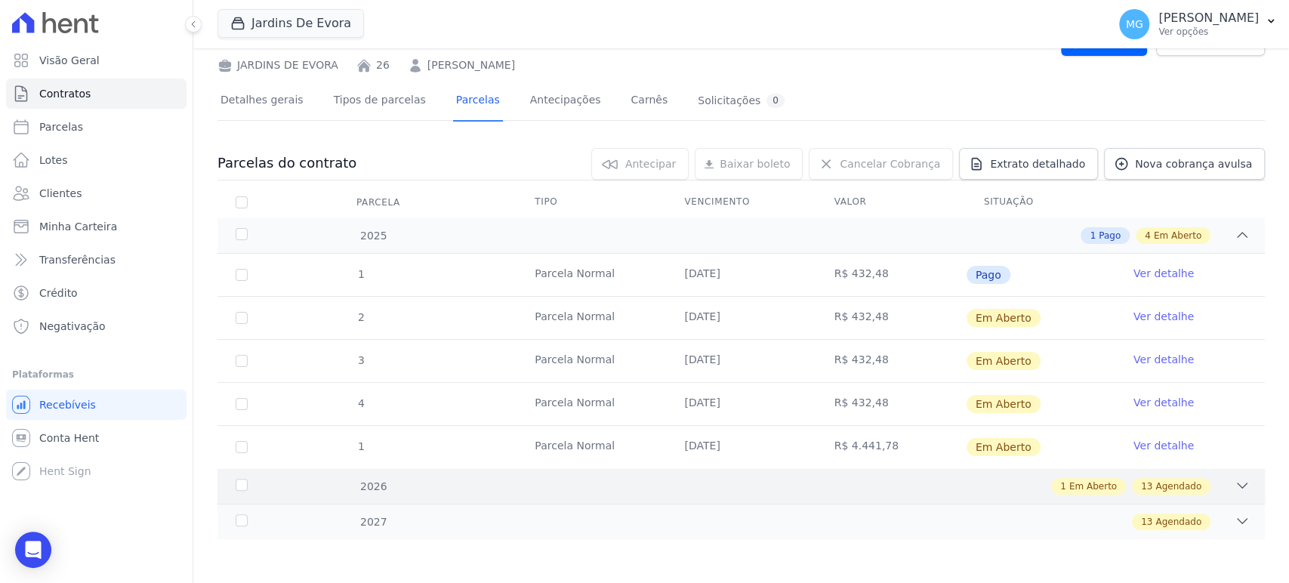
click at [446, 482] on div "1 Em Aberto 13 Agendado" at bounding box center [792, 486] width 915 height 17
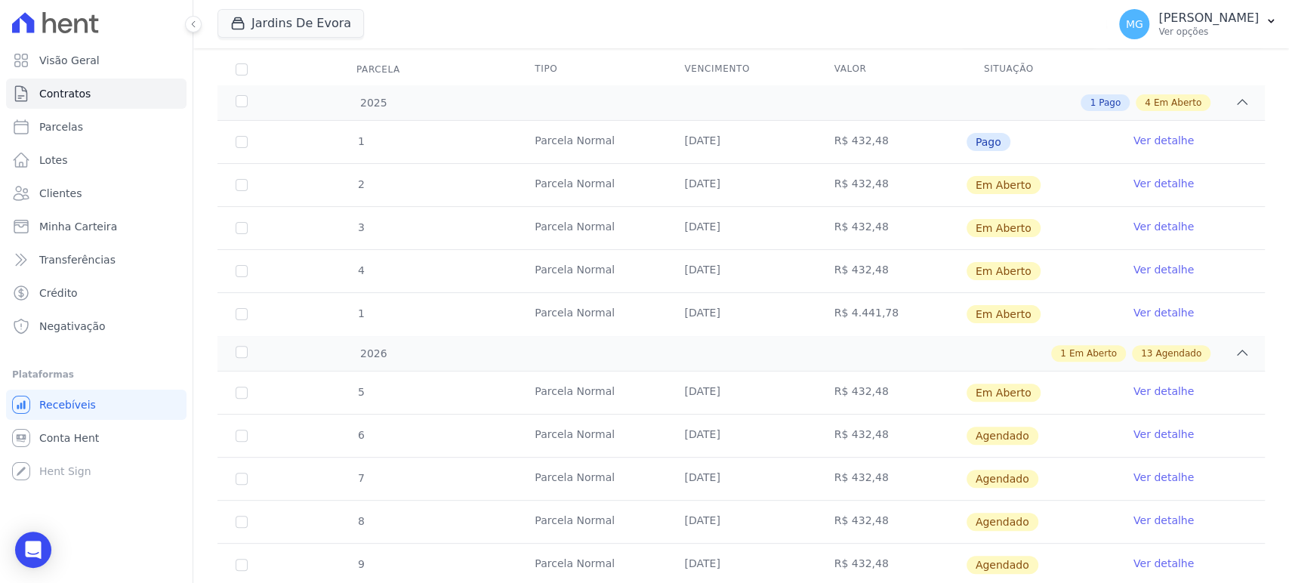
scroll to position [233, 0]
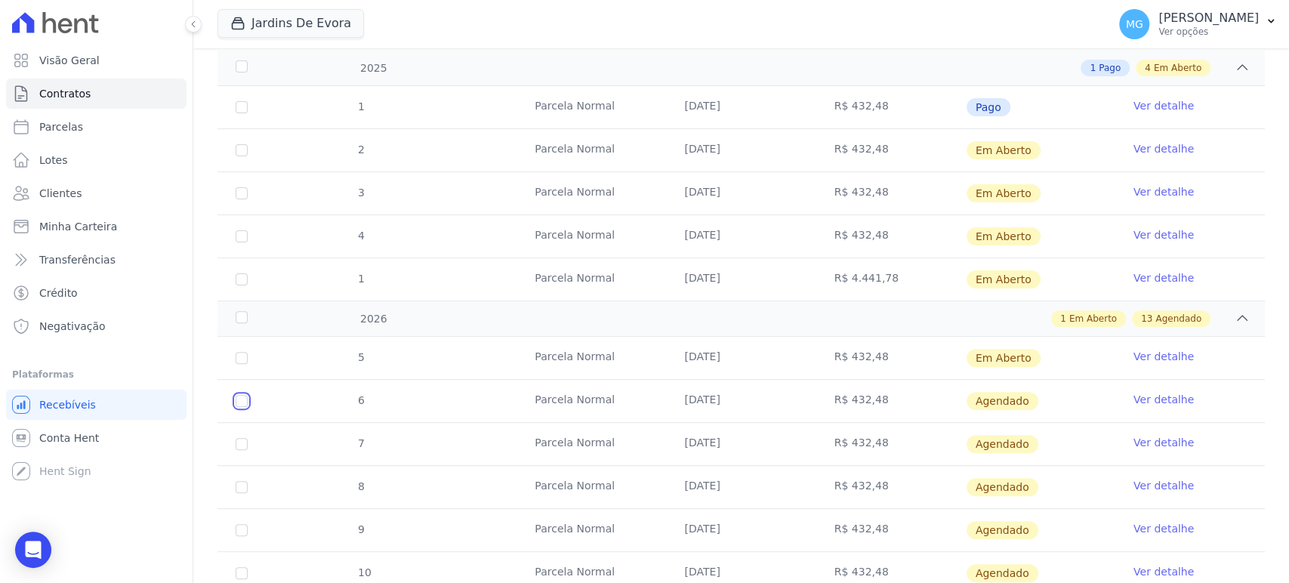
click at [246, 400] on input "checkbox" at bounding box center [242, 401] width 12 height 12
checkbox input "true"
click at [1141, 397] on link "Ver detalhe" at bounding box center [1164, 399] width 60 height 15
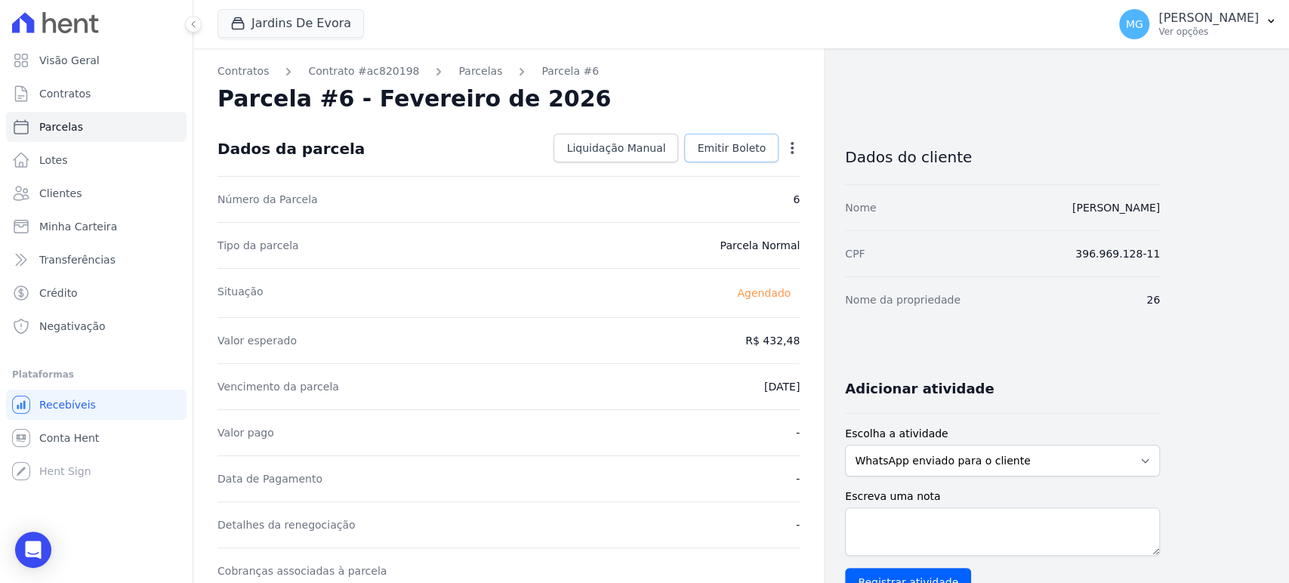
click at [751, 148] on span "Emitir Boleto" at bounding box center [731, 147] width 69 height 15
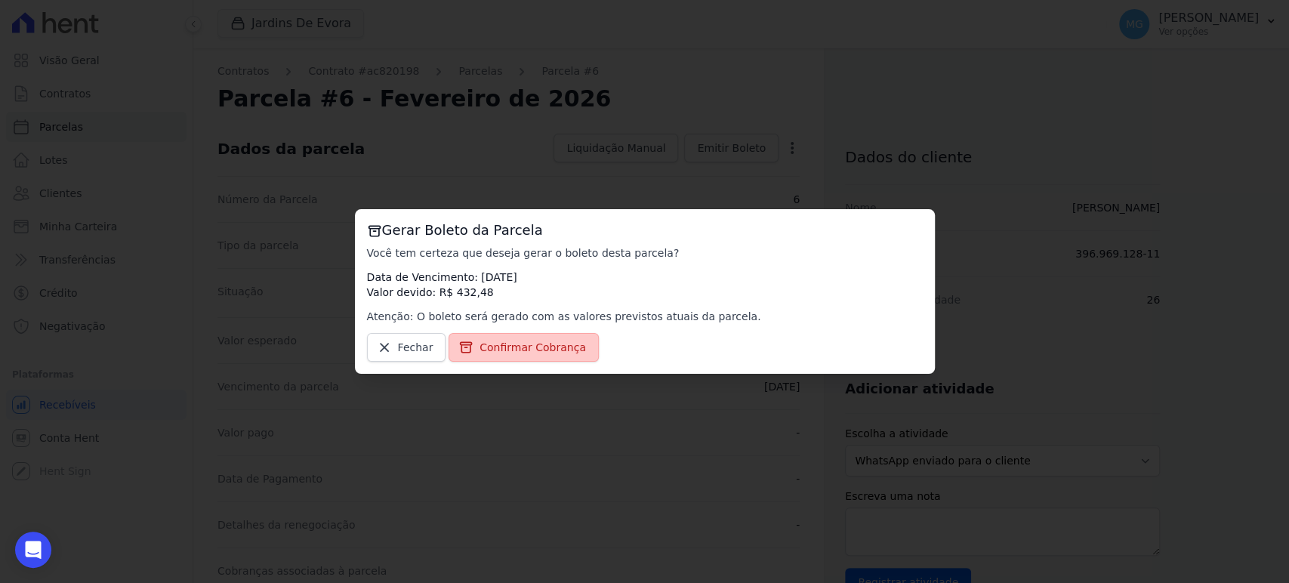
click at [532, 340] on span "Confirmar Cobrança" at bounding box center [533, 347] width 106 height 15
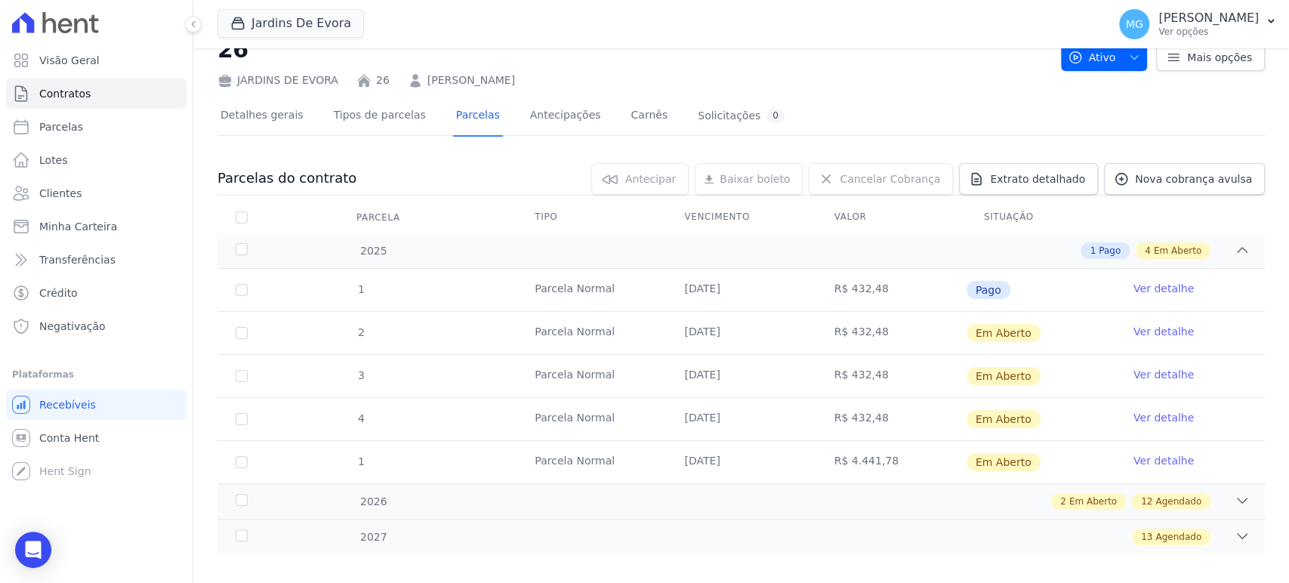
scroll to position [65, 0]
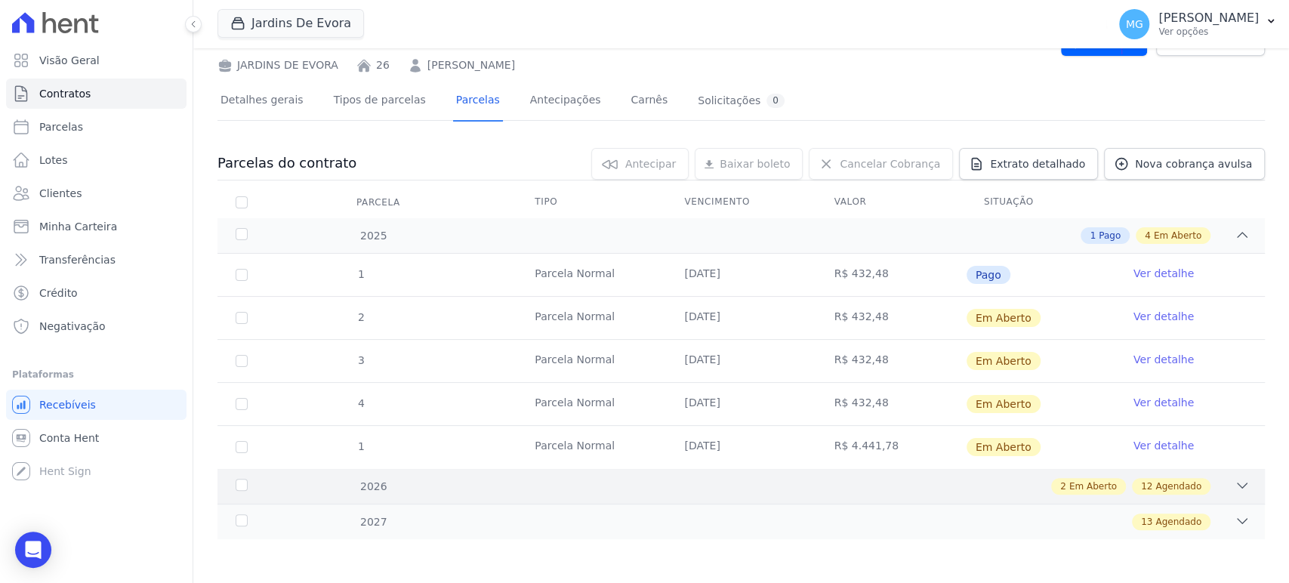
click at [615, 489] on div "2 Em Aberto 12 Agendado" at bounding box center [792, 486] width 915 height 17
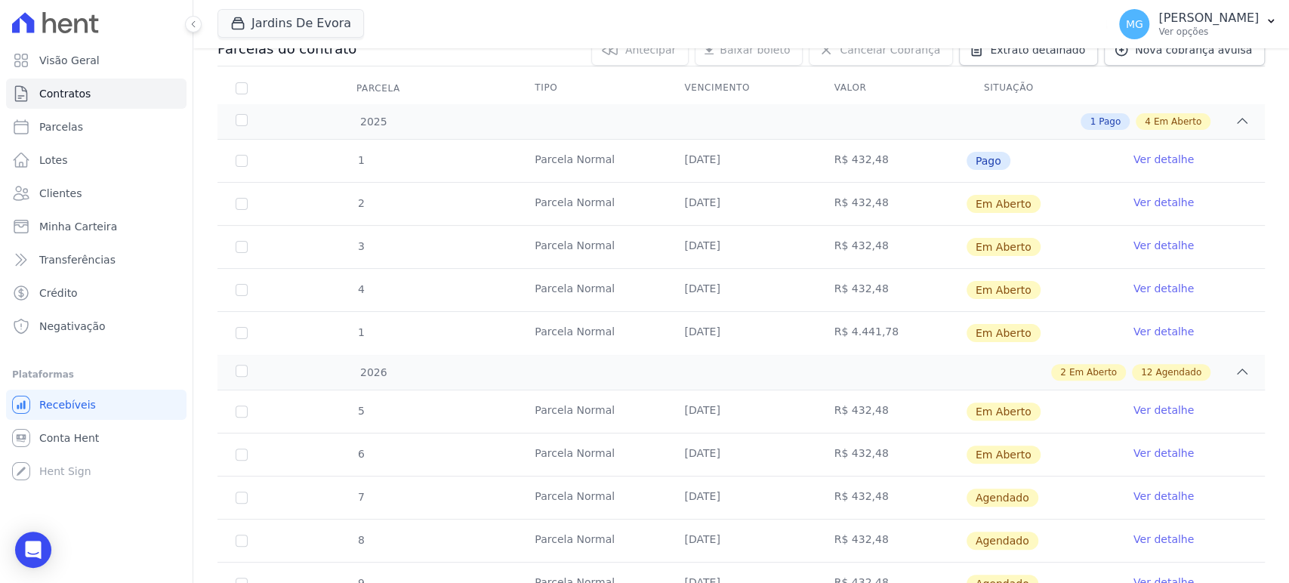
scroll to position [289, 0]
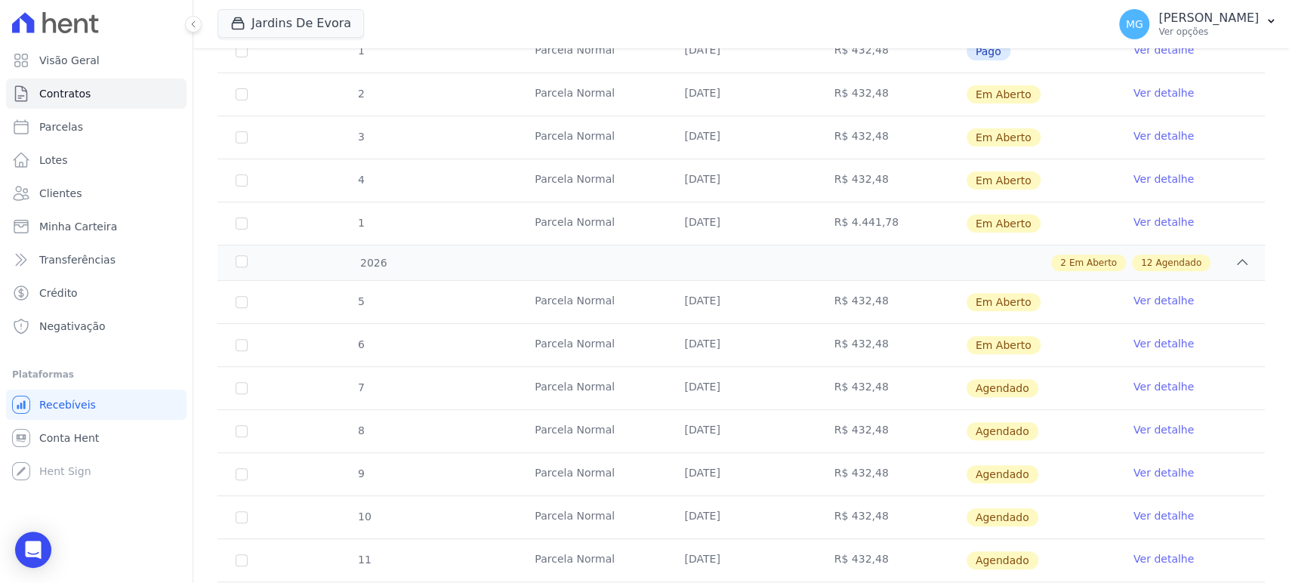
click at [1149, 384] on link "Ver detalhe" at bounding box center [1164, 386] width 60 height 15
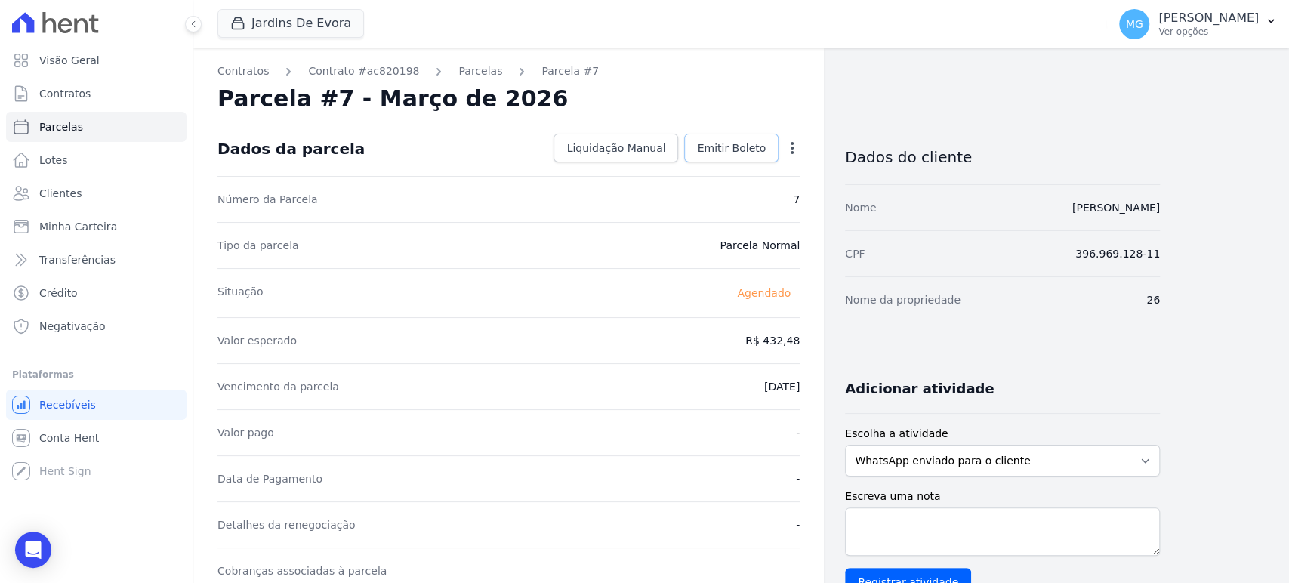
click at [739, 151] on span "Emitir Boleto" at bounding box center [731, 147] width 69 height 15
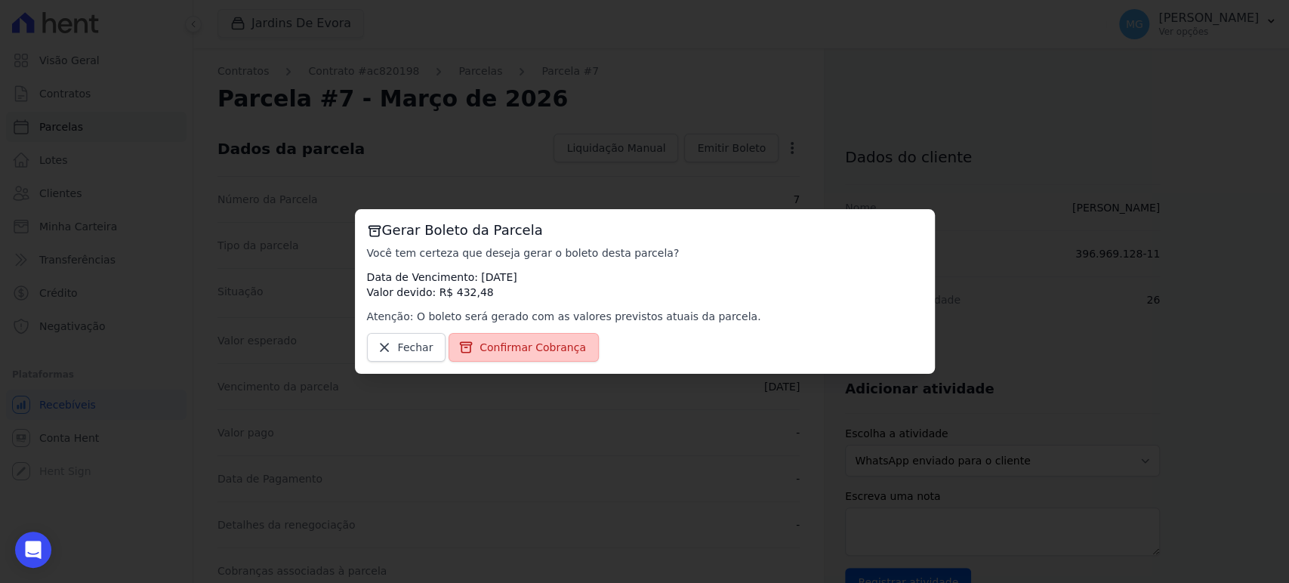
click at [516, 355] on span "Confirmar Cobrança" at bounding box center [533, 347] width 106 height 15
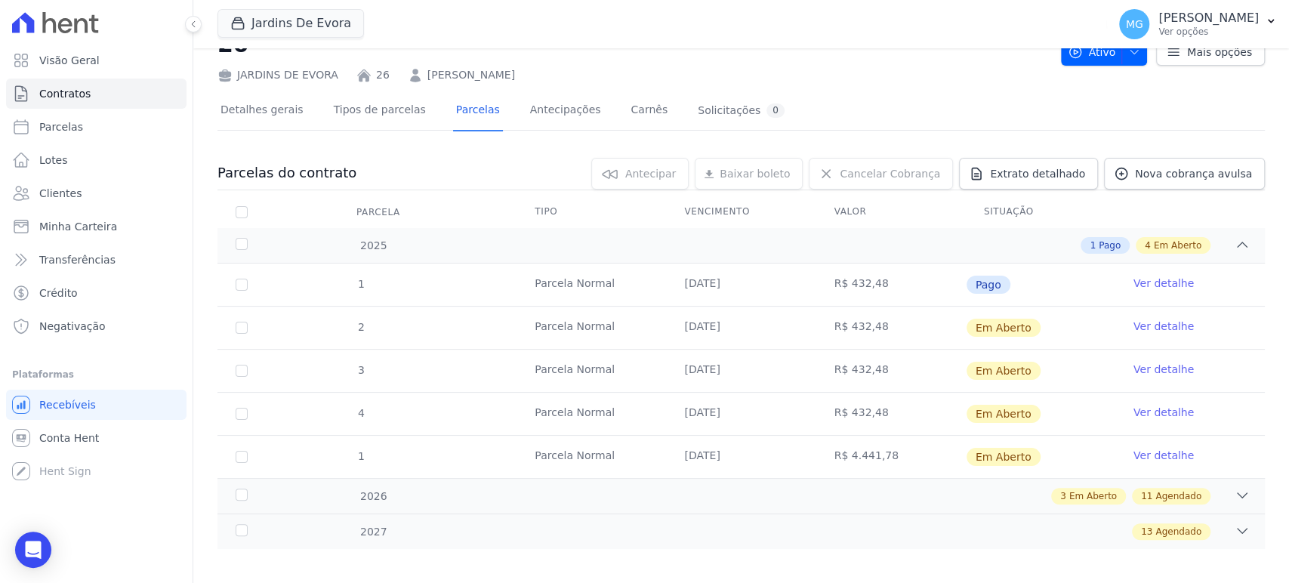
scroll to position [65, 0]
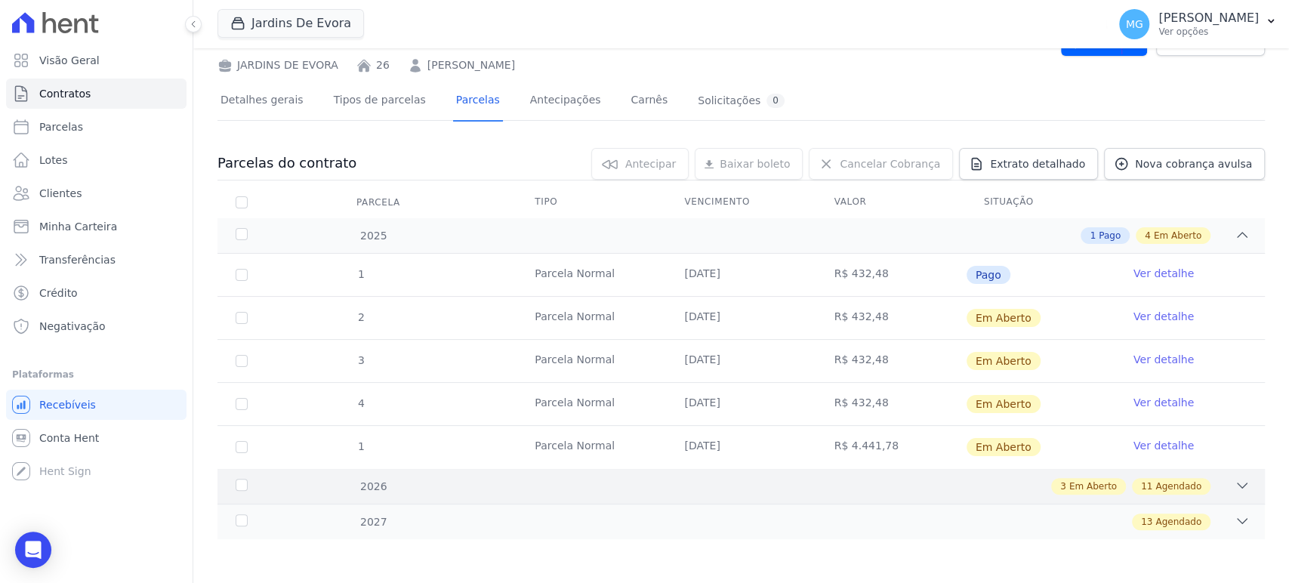
click at [855, 482] on div "3 Em Aberto 11 Agendado" at bounding box center [792, 486] width 915 height 17
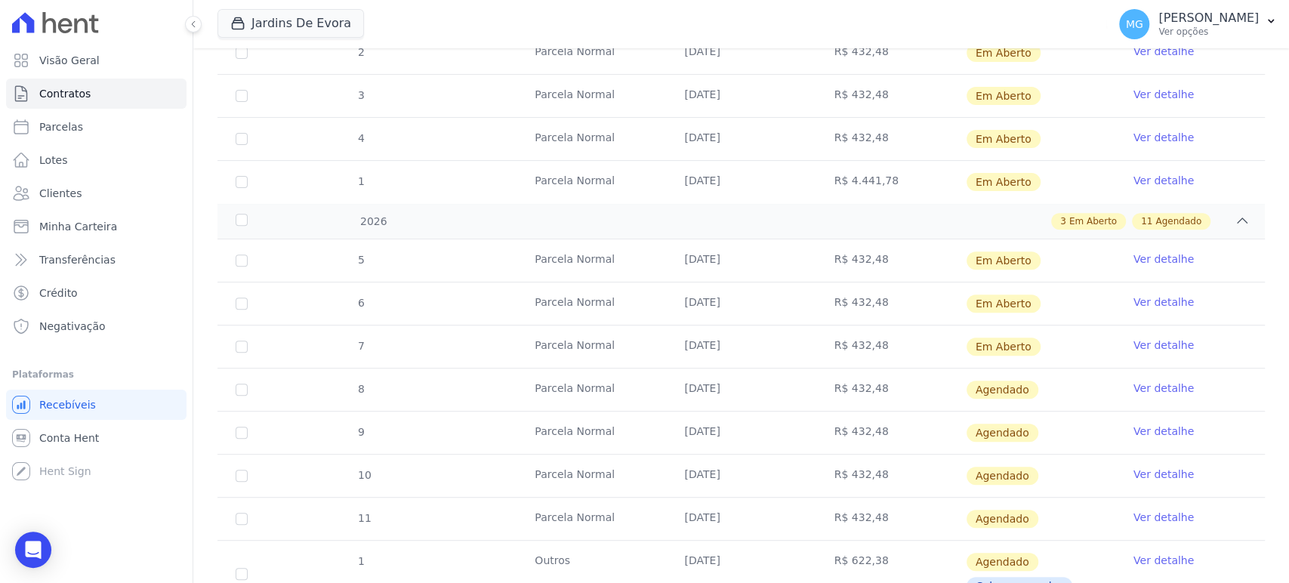
scroll to position [344, 0]
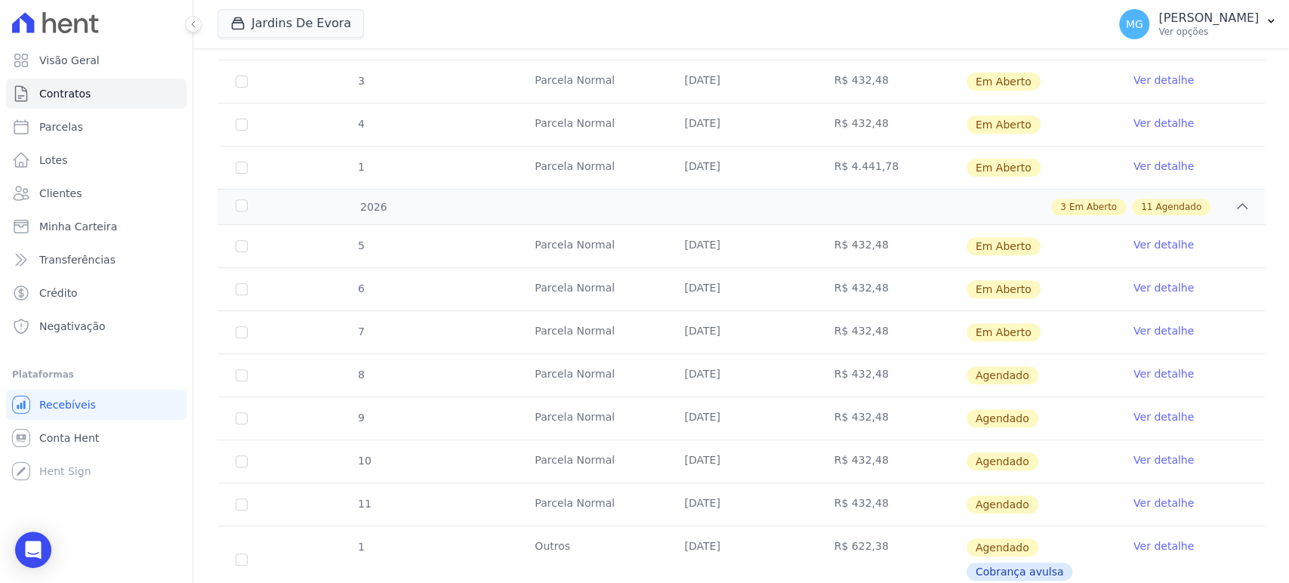
click at [1159, 368] on link "Ver detalhe" at bounding box center [1164, 373] width 60 height 15
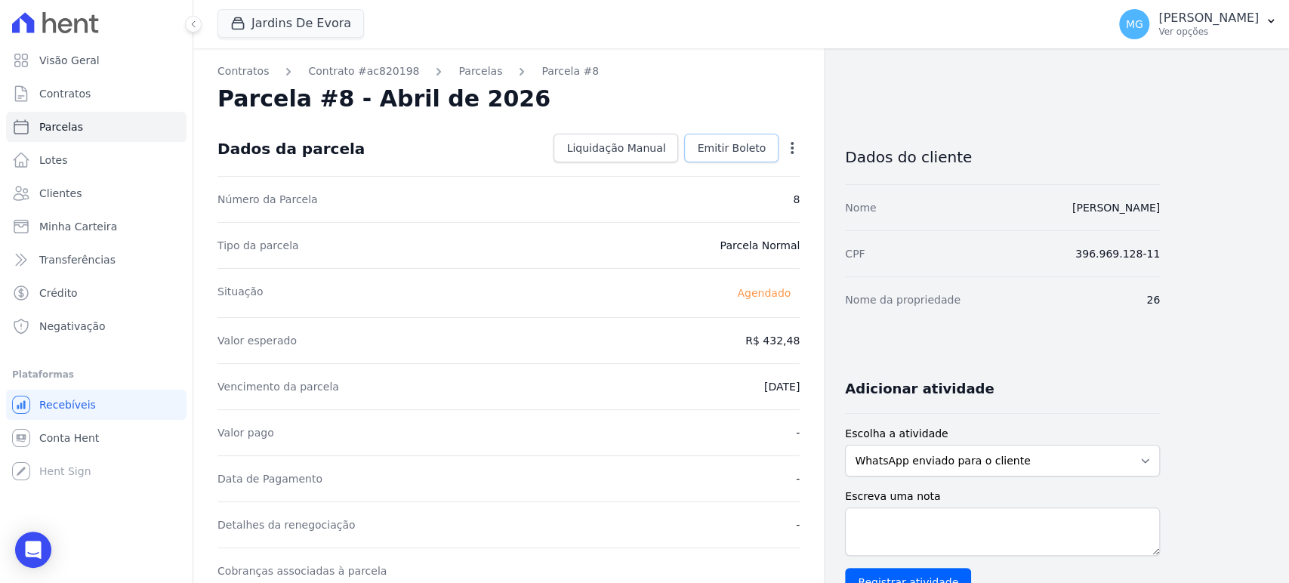
click at [736, 148] on span "Emitir Boleto" at bounding box center [731, 147] width 69 height 15
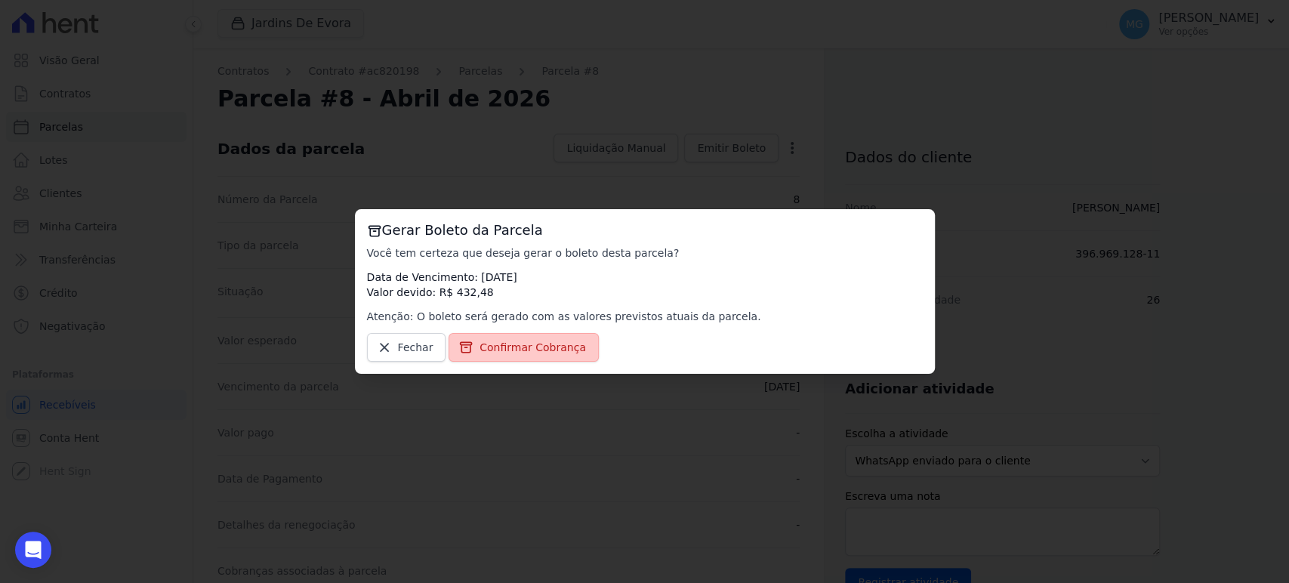
click at [527, 343] on span "Confirmar Cobrança" at bounding box center [533, 347] width 106 height 15
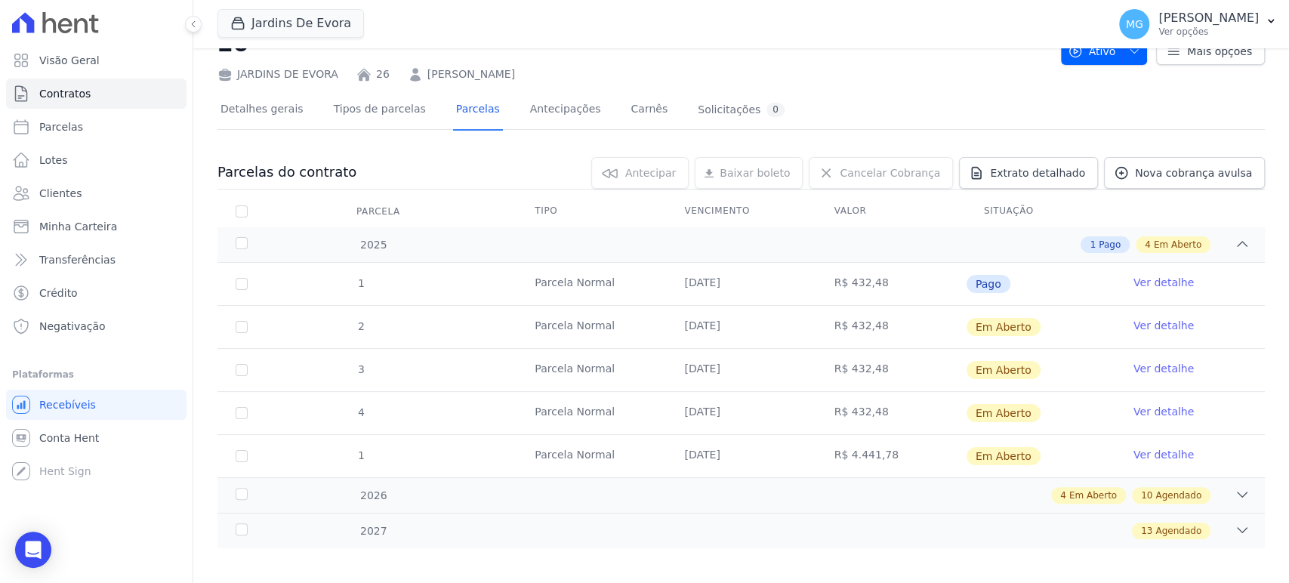
scroll to position [65, 0]
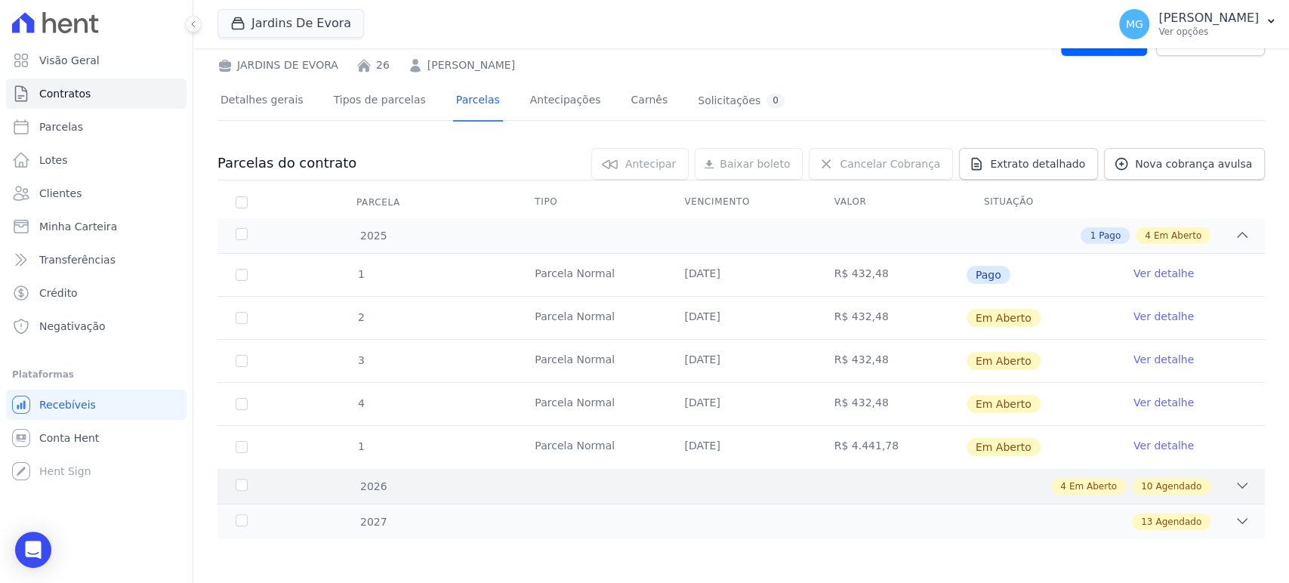
click at [954, 488] on div "4 Em Aberto 10 Agendado" at bounding box center [792, 486] width 915 height 17
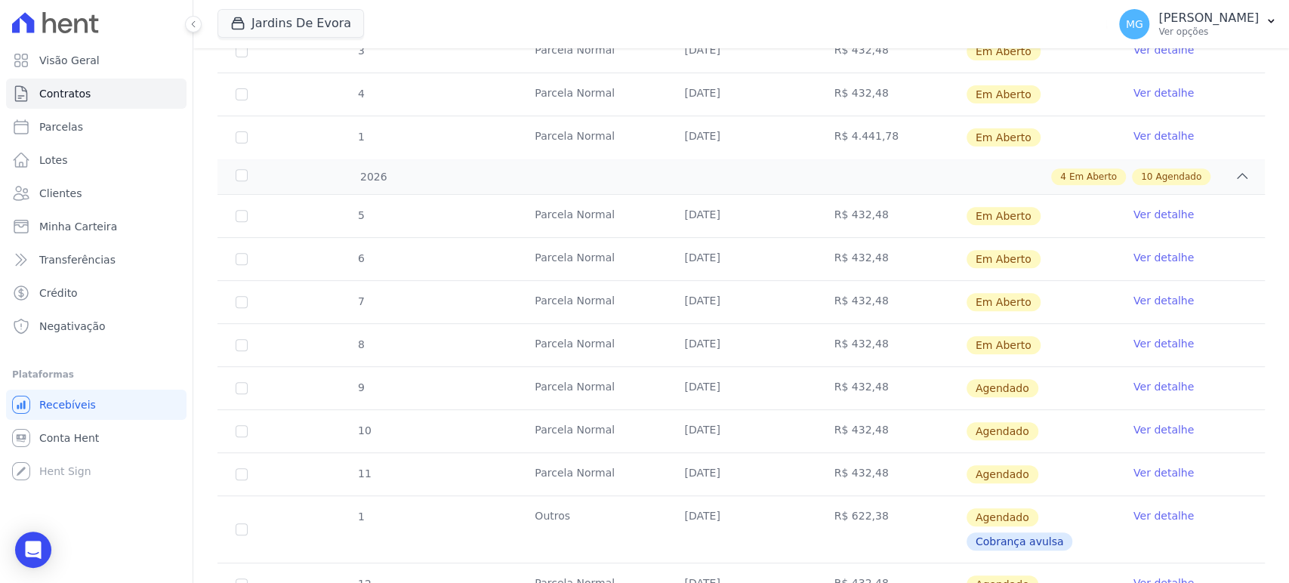
scroll to position [456, 0]
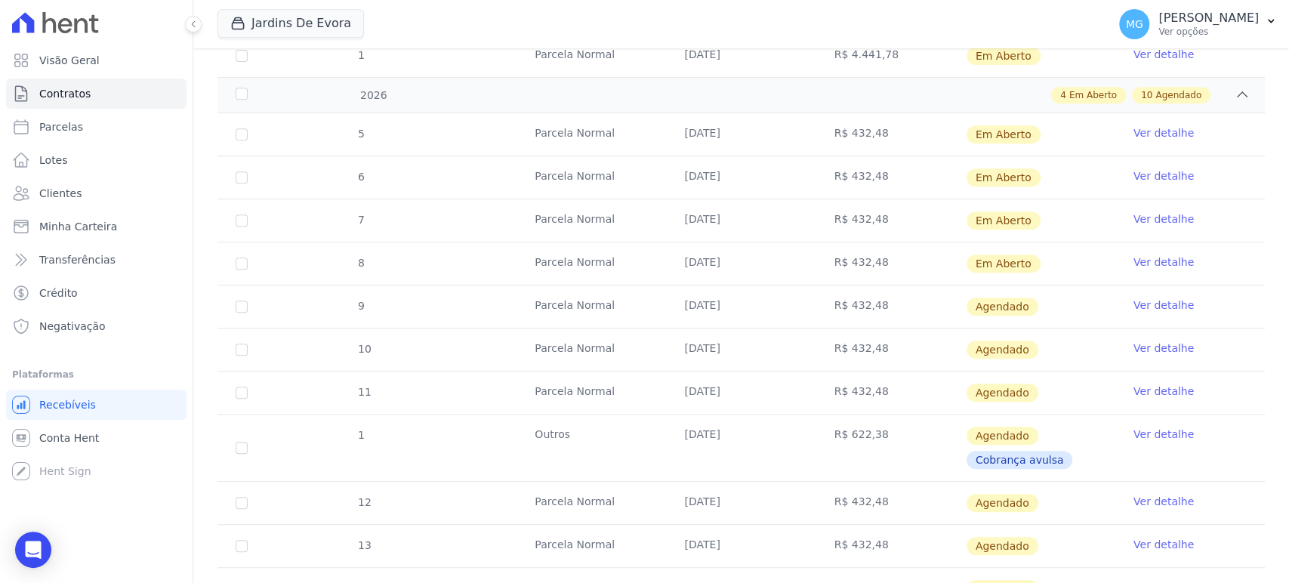
click at [1159, 307] on link "Ver detalhe" at bounding box center [1164, 305] width 60 height 15
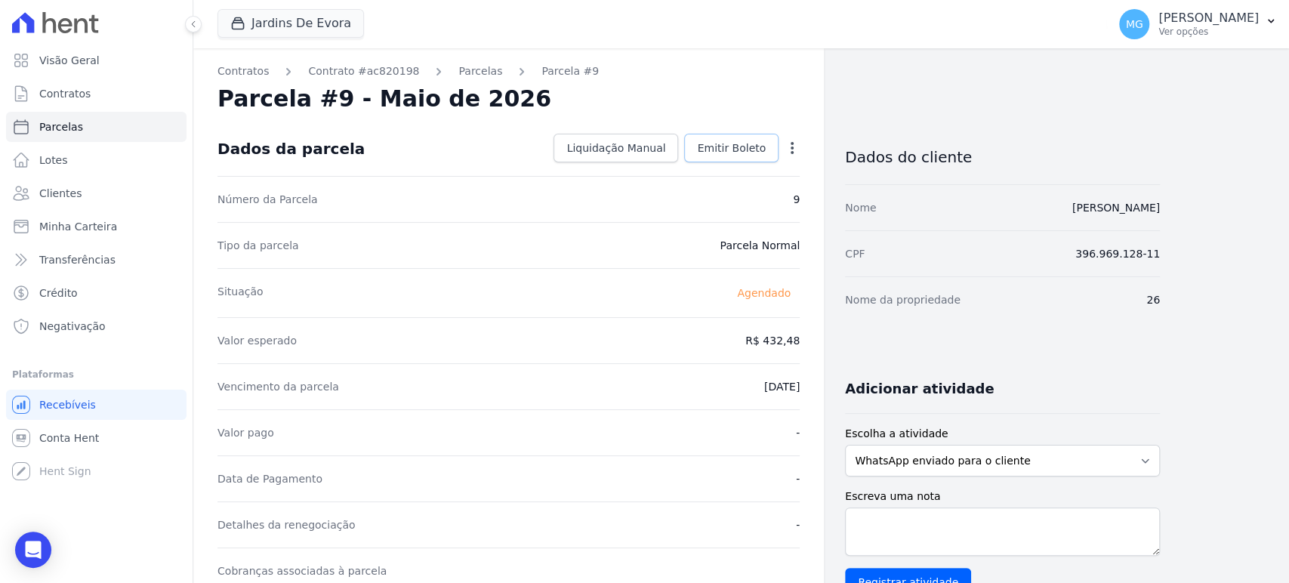
click at [749, 147] on span "Emitir Boleto" at bounding box center [731, 147] width 69 height 15
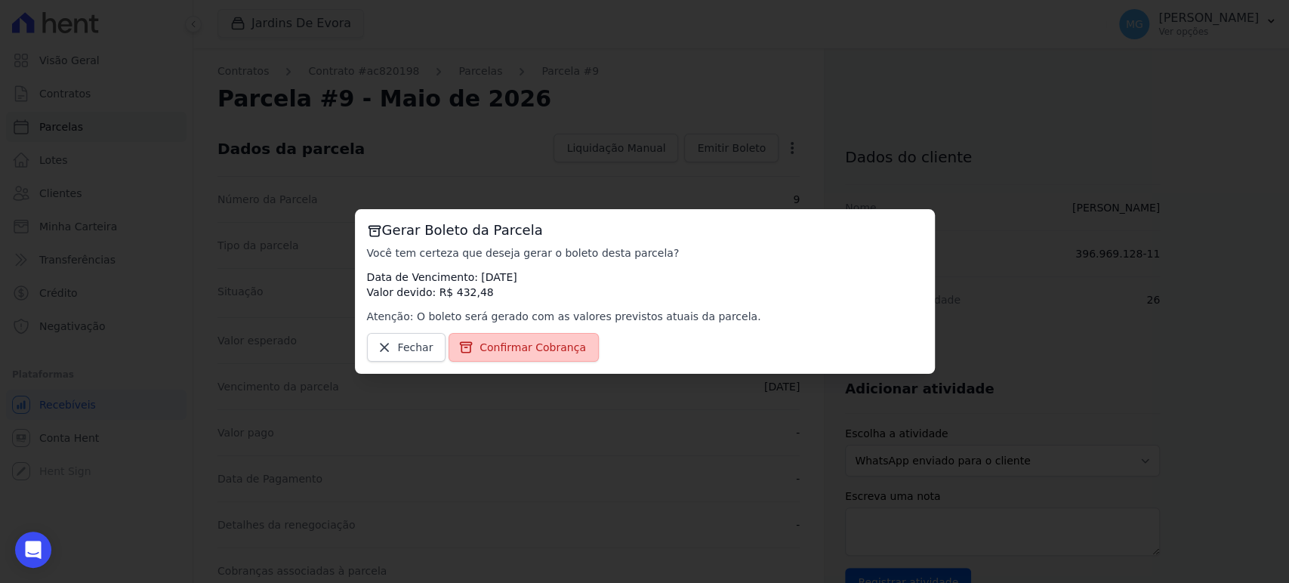
click at [535, 349] on span "Confirmar Cobrança" at bounding box center [533, 347] width 106 height 15
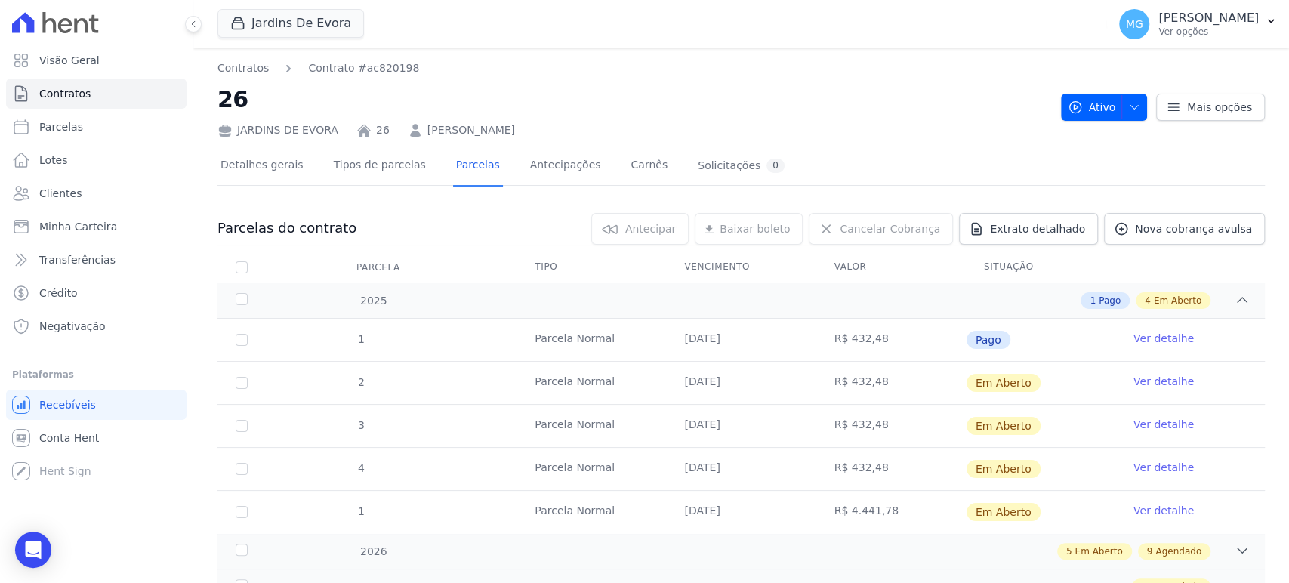
click at [829, 151] on div "Detalhes gerais Tipos de parcelas [GEOGRAPHIC_DATA] Antecipações Carnês Solicit…" at bounding box center [742, 166] width 1048 height 38
